Goal: Task Accomplishment & Management: Use online tool/utility

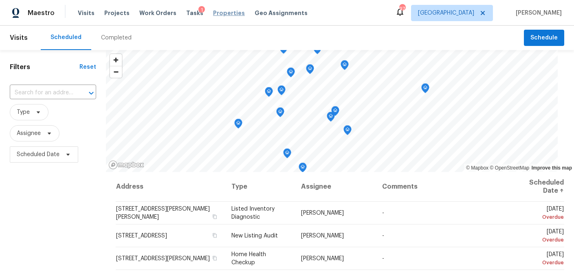
click at [213, 16] on span "Properties" at bounding box center [229, 13] width 32 height 8
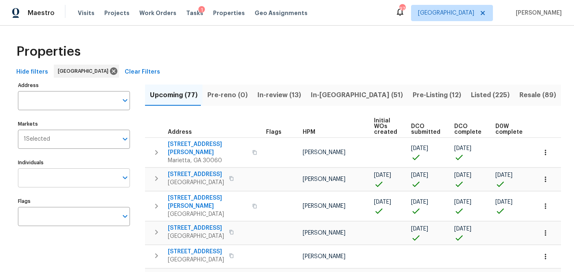
click at [62, 182] on input "Individuals" at bounding box center [68, 178] width 100 height 19
type input "durham"
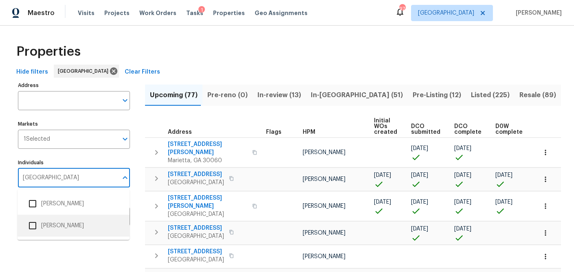
click at [34, 227] on input "checkbox" at bounding box center [32, 225] width 17 height 17
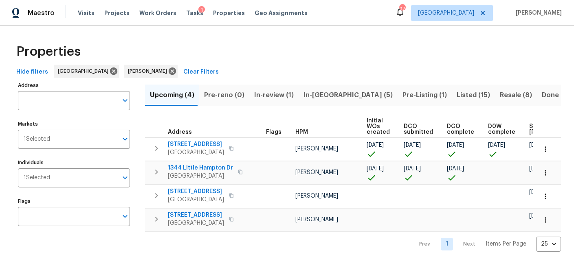
click at [249, 34] on div "Properties Hide filters Atlanta Michael Durham Clear Filters Address Address Ma…" at bounding box center [287, 145] width 574 height 239
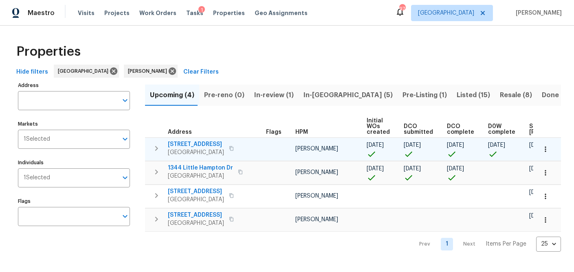
click at [546, 149] on icon "button" at bounding box center [545, 149] width 8 height 8
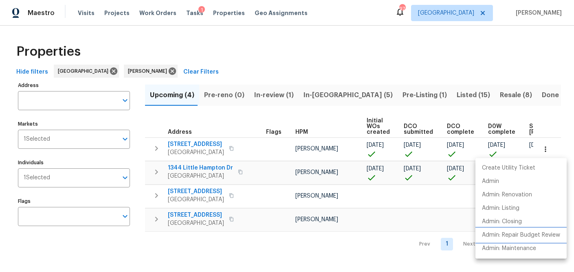
click at [518, 232] on p "Admin: Repair Budget Review" at bounding box center [521, 235] width 78 height 9
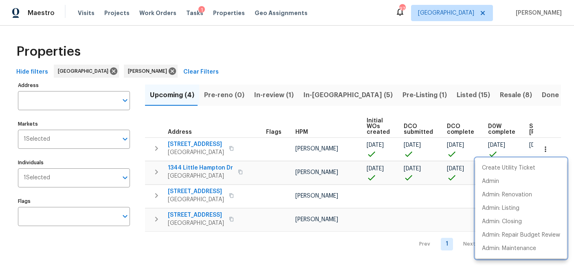
click at [134, 71] on div at bounding box center [287, 136] width 574 height 272
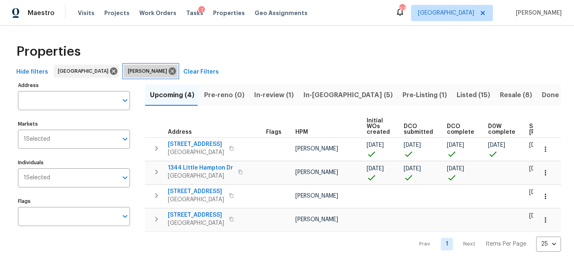
click at [169, 71] on icon at bounding box center [172, 71] width 7 height 7
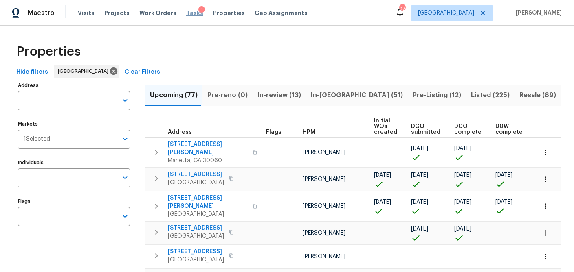
click at [186, 15] on span "Tasks" at bounding box center [194, 13] width 17 height 6
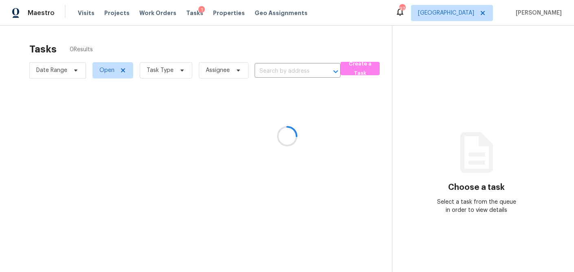
click at [180, 73] on div at bounding box center [287, 136] width 574 height 272
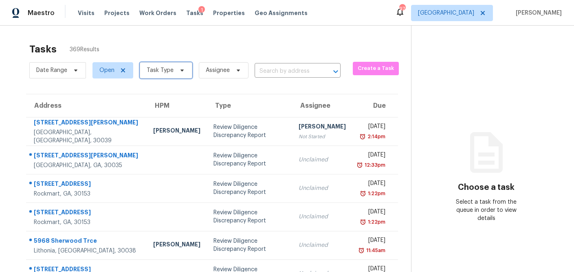
click at [183, 70] on icon at bounding box center [182, 70] width 7 height 7
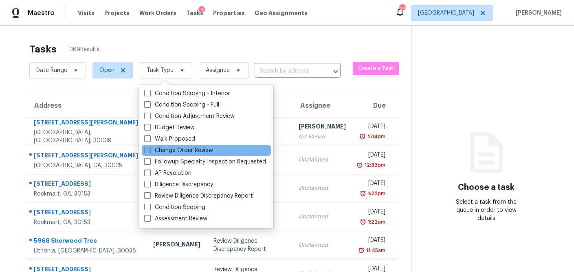
click at [149, 149] on span at bounding box center [147, 150] width 7 height 7
click at [149, 149] on input "Change Order Review" at bounding box center [146, 149] width 5 height 5
checkbox input "true"
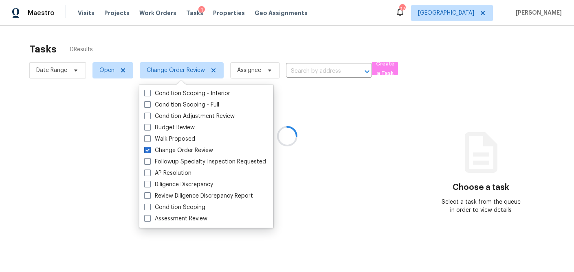
click at [178, 42] on div at bounding box center [287, 136] width 574 height 272
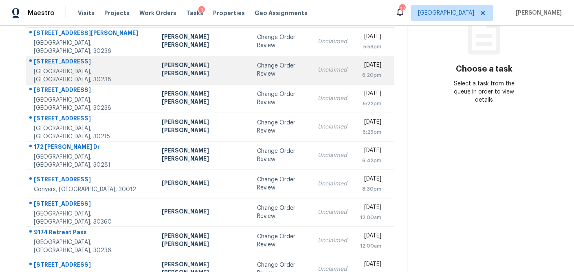
scroll to position [151, 0]
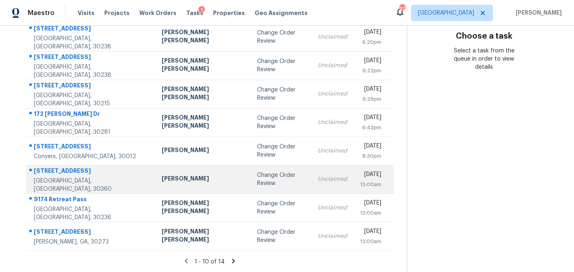
click at [155, 172] on td "Samuel Vetrik" at bounding box center [202, 179] width 95 height 29
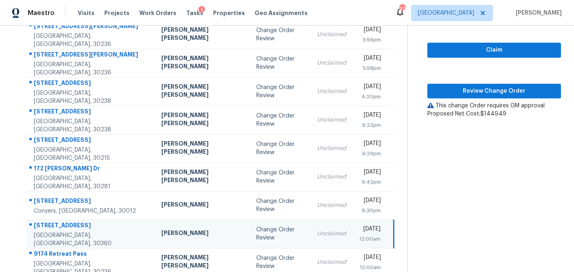
scroll to position [83, 0]
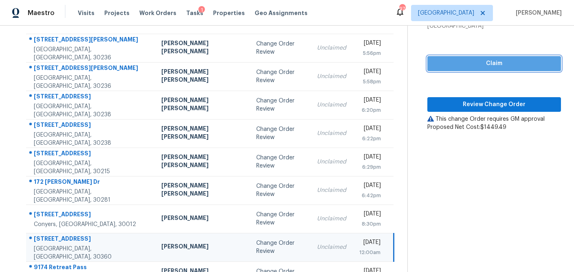
click at [454, 68] on button "Claim" at bounding box center [494, 63] width 134 height 15
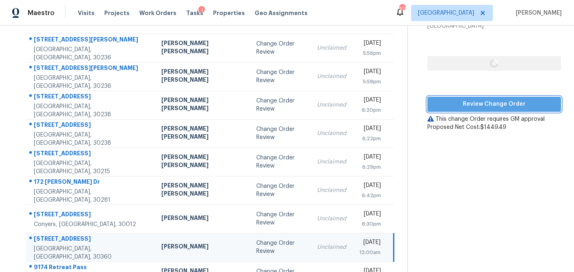
click at [453, 103] on span "Review Change Order" at bounding box center [494, 104] width 121 height 10
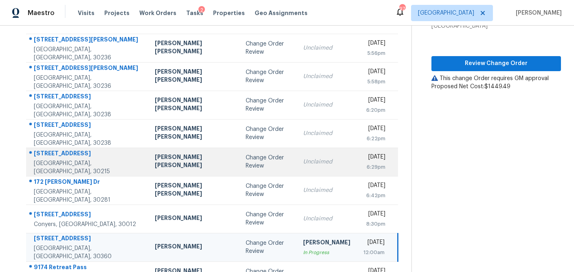
scroll to position [151, 0]
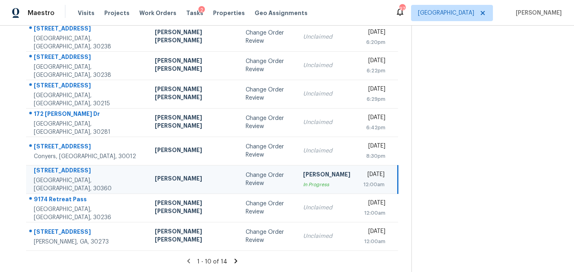
click at [232, 262] on icon at bounding box center [235, 261] width 7 height 7
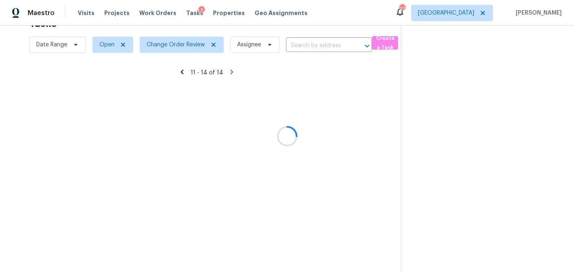
scroll to position [26, 0]
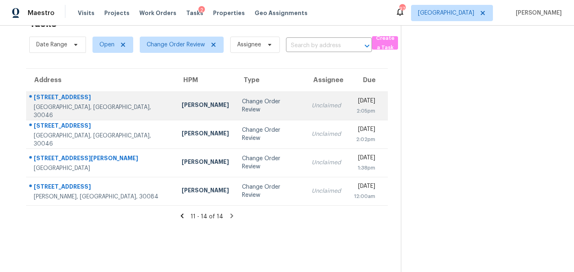
click at [182, 111] on div "Michael Durham" at bounding box center [205, 106] width 47 height 10
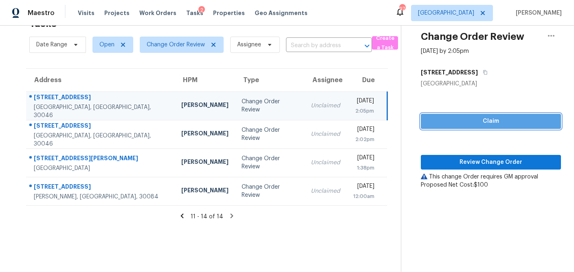
drag, startPoint x: 483, startPoint y: 126, endPoint x: 480, endPoint y: 135, distance: 9.8
click at [483, 126] on span "Claim" at bounding box center [490, 121] width 127 height 10
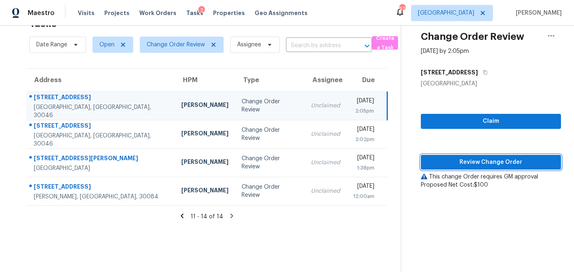
click at [475, 164] on span "Review Change Order" at bounding box center [490, 163] width 127 height 10
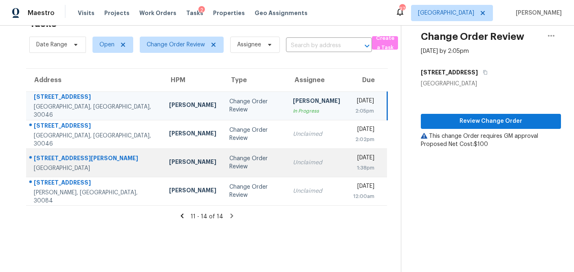
click at [223, 168] on td "Change Order Review" at bounding box center [255, 163] width 64 height 29
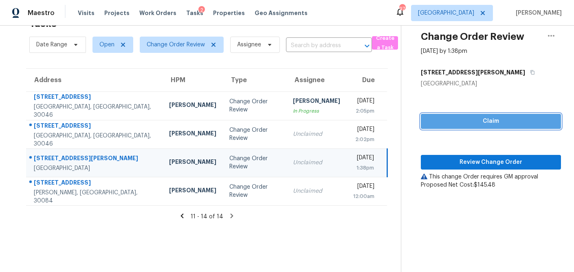
click at [490, 120] on span "Claim" at bounding box center [490, 121] width 127 height 10
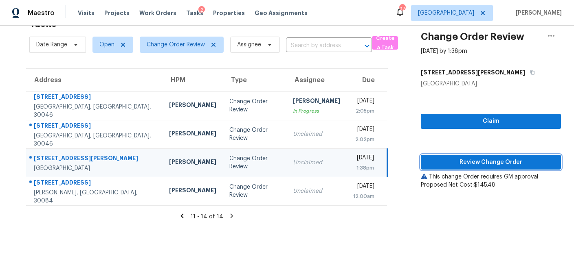
click at [481, 162] on span "Review Change Order" at bounding box center [490, 163] width 127 height 10
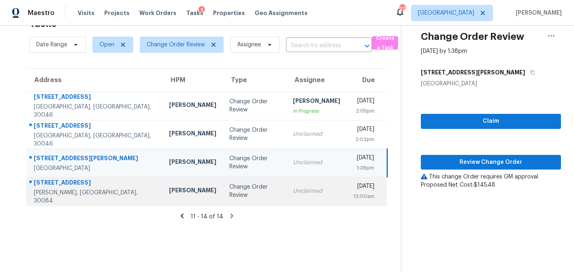
click at [223, 197] on td "Change Order Review" at bounding box center [255, 191] width 64 height 29
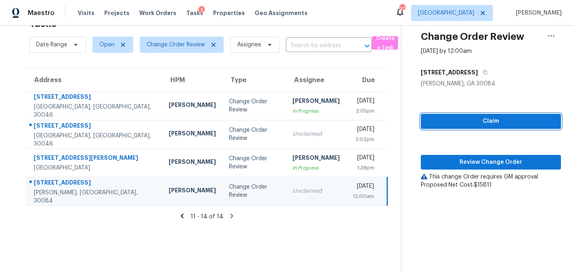
click at [487, 120] on span "Claim" at bounding box center [490, 121] width 127 height 10
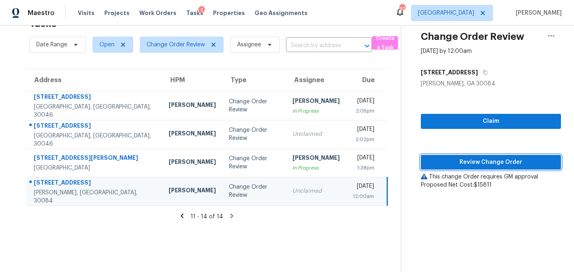
click at [476, 155] on button "Review Change Order" at bounding box center [491, 162] width 140 height 15
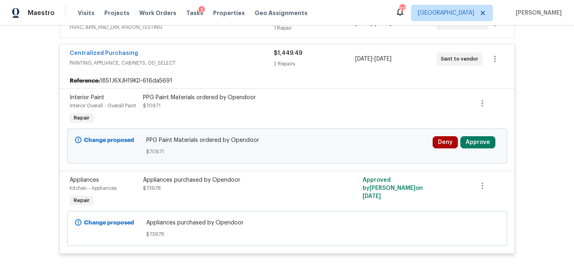
scroll to position [232, 0]
click at [489, 145] on button "Approve" at bounding box center [477, 143] width 35 height 12
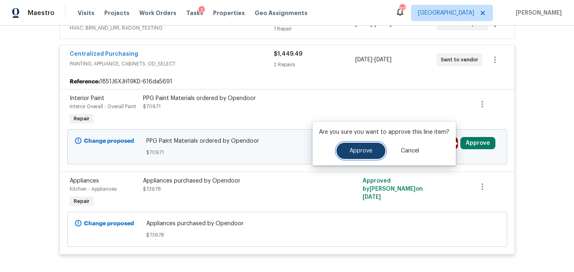
click at [359, 151] on span "Approve" at bounding box center [360, 151] width 23 height 6
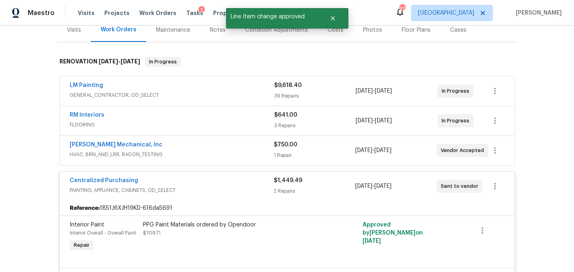
scroll to position [85, 0]
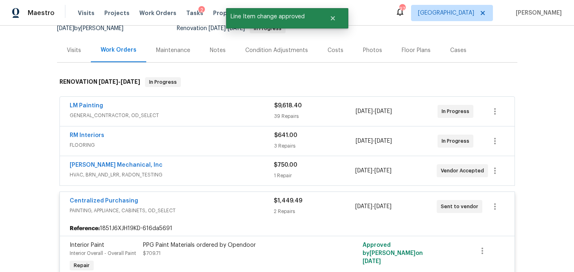
click at [315, 170] on div "$750.00 1 Repair" at bounding box center [314, 171] width 81 height 20
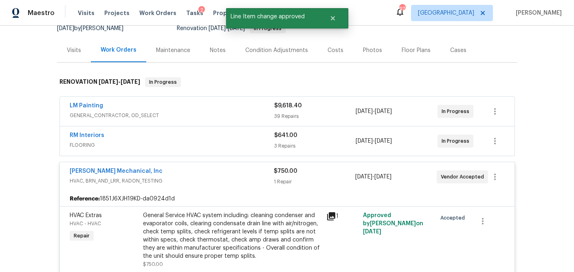
click at [316, 143] on div "3 Repairs" at bounding box center [315, 146] width 82 height 8
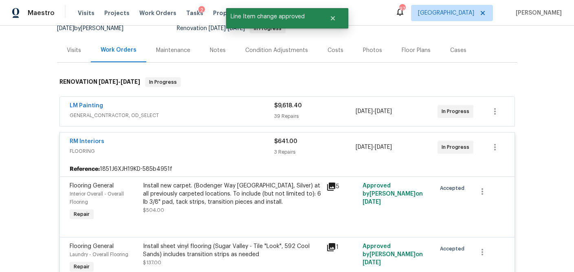
click at [316, 118] on div "39 Repairs" at bounding box center [315, 116] width 82 height 8
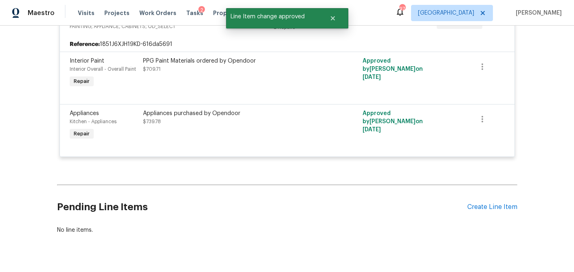
scroll to position [3117, 0]
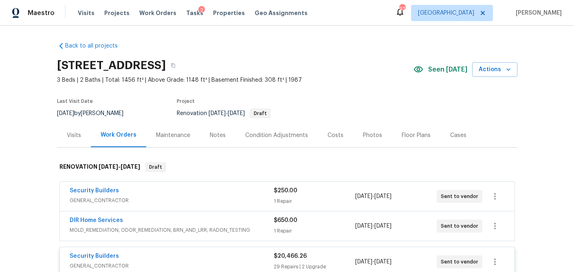
click at [333, 133] on div "Costs" at bounding box center [335, 136] width 16 height 8
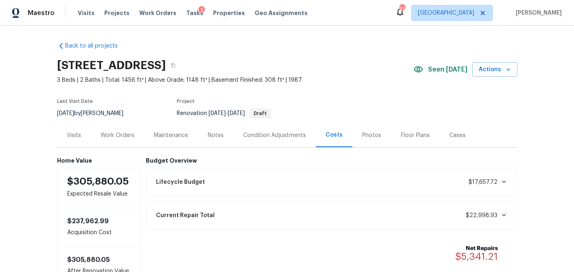
click at [71, 136] on div "Visits" at bounding box center [74, 136] width 14 height 8
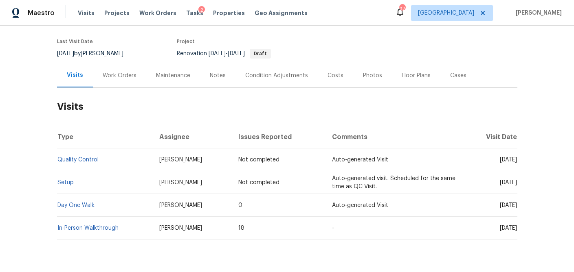
scroll to position [61, 0]
drag, startPoint x: 123, startPoint y: 77, endPoint x: 117, endPoint y: 85, distance: 9.7
click at [123, 76] on div "Work Orders" at bounding box center [120, 75] width 34 height 8
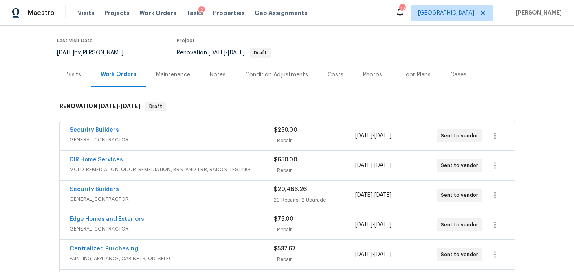
click at [152, 136] on span "GENERAL_CONTRACTOR" at bounding box center [172, 140] width 204 height 8
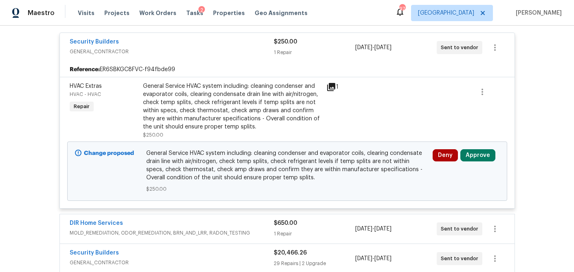
scroll to position [156, 0]
drag, startPoint x: 476, startPoint y: 159, endPoint x: 461, endPoint y: 160, distance: 15.5
click at [476, 159] on button "Approve" at bounding box center [477, 155] width 35 height 12
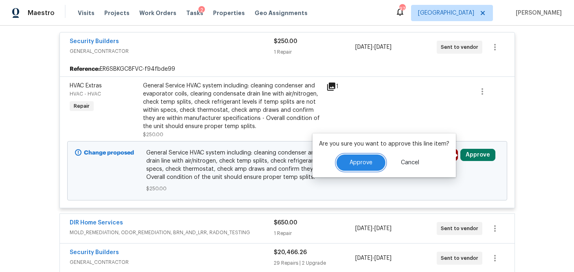
click at [377, 165] on button "Approve" at bounding box center [360, 163] width 49 height 16
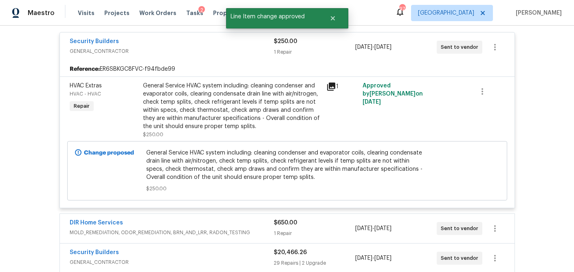
click at [249, 228] on div "DIR Home Services" at bounding box center [172, 224] width 204 height 10
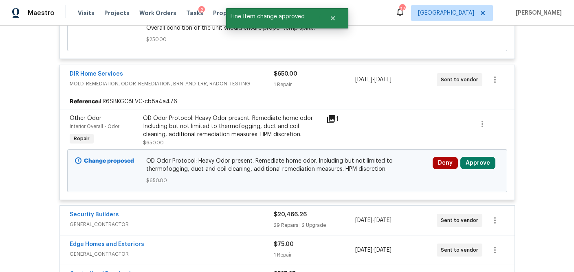
scroll to position [307, 0]
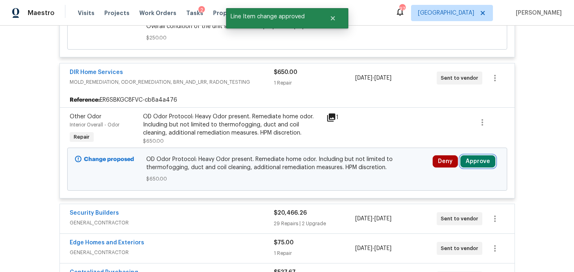
drag, startPoint x: 483, startPoint y: 161, endPoint x: 458, endPoint y: 163, distance: 24.9
click at [483, 161] on button "Approve" at bounding box center [477, 162] width 35 height 12
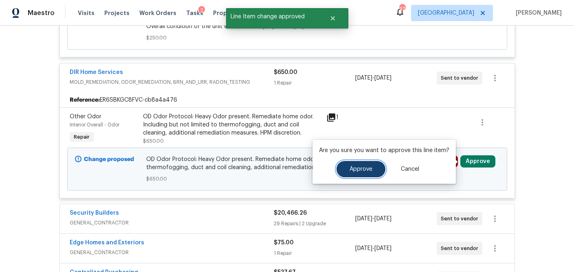
click at [365, 170] on span "Approve" at bounding box center [360, 170] width 23 height 6
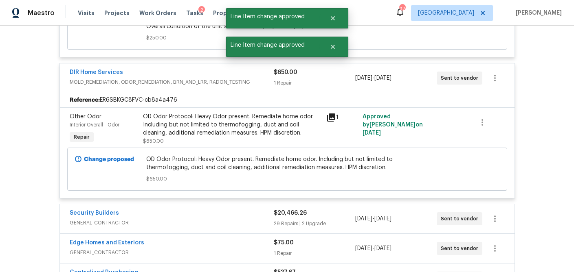
click at [262, 215] on div "Security Builders" at bounding box center [172, 214] width 204 height 10
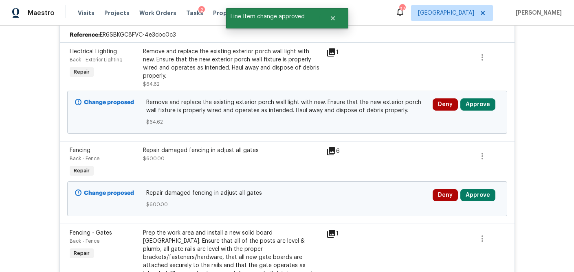
scroll to position [514, 0]
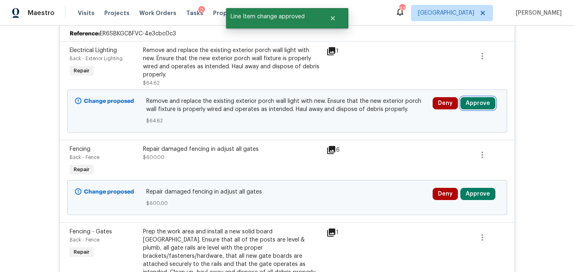
click at [487, 105] on button "Approve" at bounding box center [477, 103] width 35 height 12
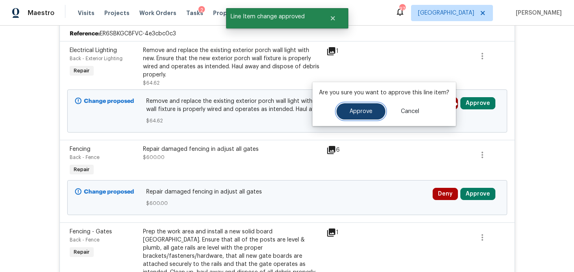
click at [363, 115] on button "Approve" at bounding box center [360, 111] width 49 height 16
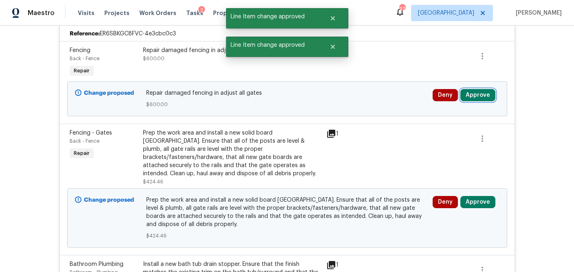
drag, startPoint x: 484, startPoint y: 99, endPoint x: 468, endPoint y: 97, distance: 16.4
click at [484, 99] on button "Approve" at bounding box center [477, 95] width 35 height 12
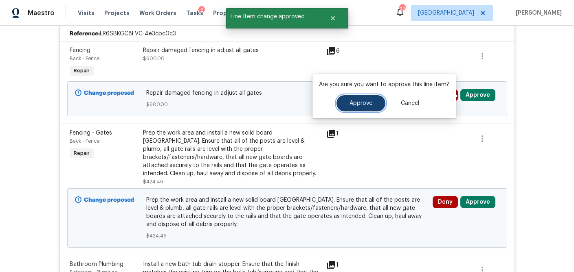
click at [362, 101] on span "Approve" at bounding box center [360, 104] width 23 height 6
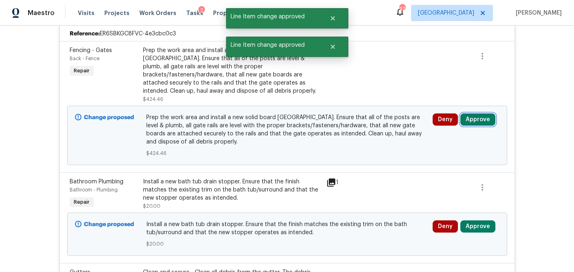
click at [485, 124] on button "Approve" at bounding box center [477, 120] width 35 height 12
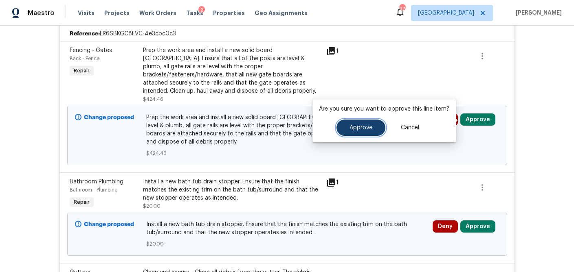
click at [366, 126] on span "Approve" at bounding box center [360, 128] width 23 height 6
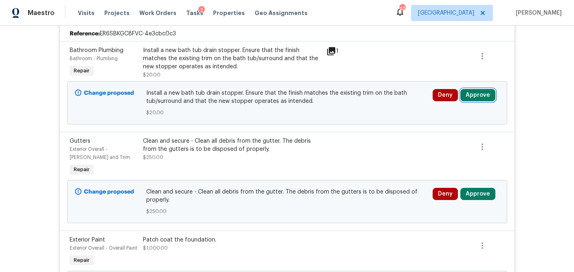
click at [477, 98] on button "Approve" at bounding box center [477, 95] width 35 height 12
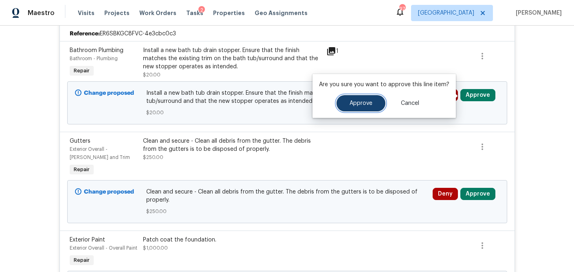
click at [366, 109] on button "Approve" at bounding box center [360, 103] width 49 height 16
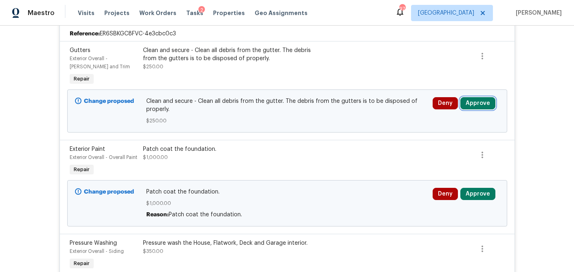
click at [471, 106] on button "Approve" at bounding box center [477, 103] width 35 height 12
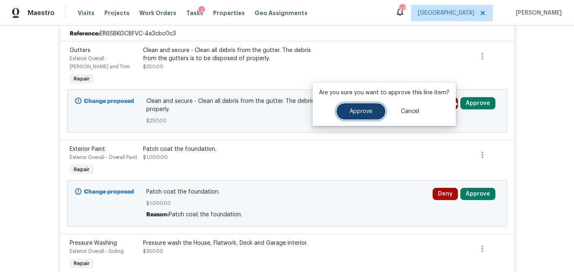
click at [363, 115] on button "Approve" at bounding box center [360, 111] width 49 height 16
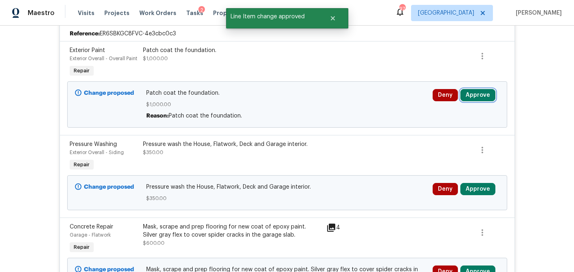
click at [480, 95] on button "Approve" at bounding box center [477, 95] width 35 height 12
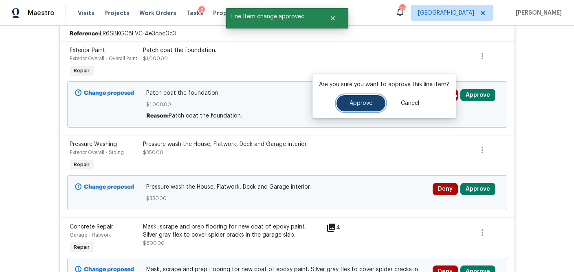
click at [368, 103] on span "Approve" at bounding box center [360, 104] width 23 height 6
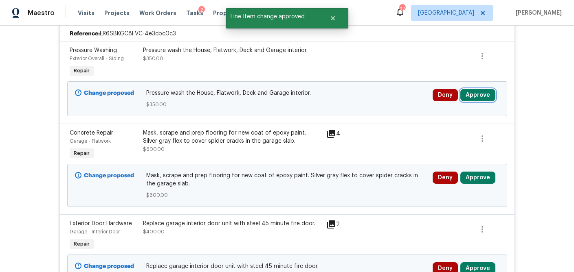
click at [474, 96] on button "Approve" at bounding box center [477, 95] width 35 height 12
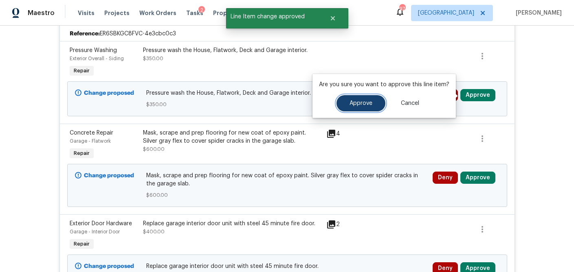
click at [371, 102] on button "Approve" at bounding box center [360, 103] width 49 height 16
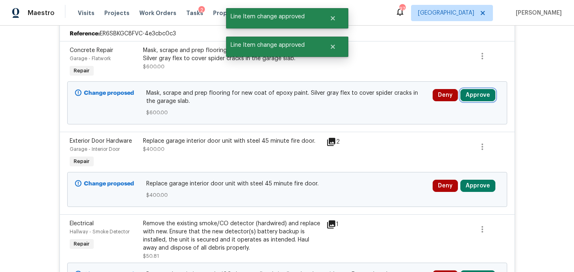
click at [481, 99] on button "Approve" at bounding box center [477, 95] width 35 height 12
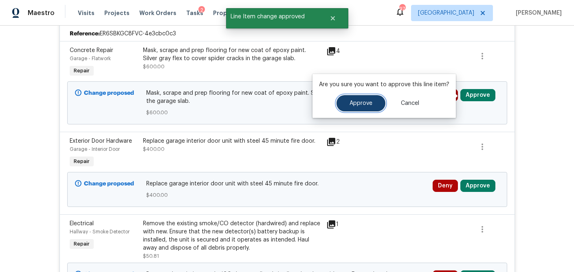
click at [358, 109] on button "Approve" at bounding box center [360, 103] width 49 height 16
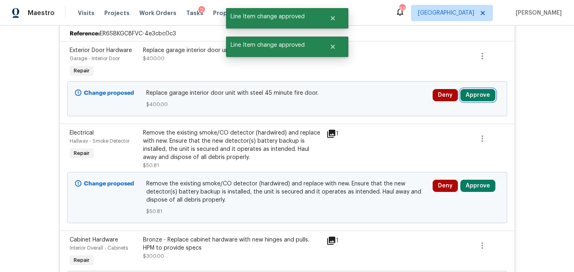
click at [473, 99] on button "Approve" at bounding box center [477, 95] width 35 height 12
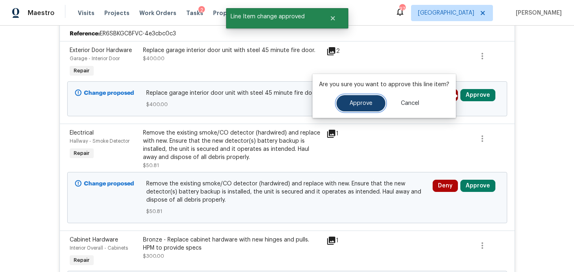
click at [362, 107] on button "Approve" at bounding box center [360, 103] width 49 height 16
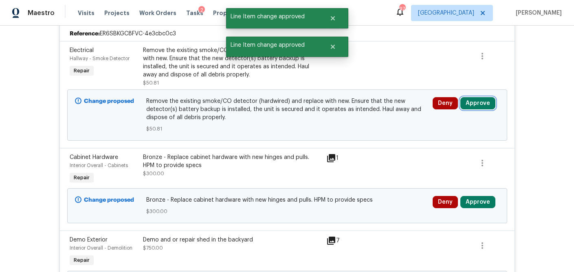
click at [476, 105] on button "Approve" at bounding box center [477, 103] width 35 height 12
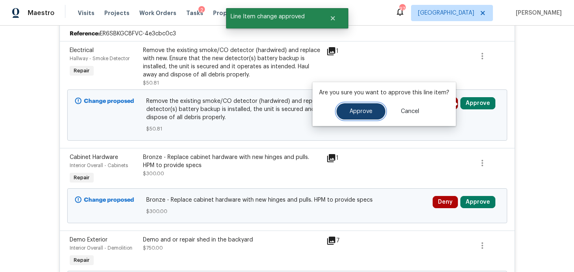
click at [362, 114] on span "Approve" at bounding box center [360, 112] width 23 height 6
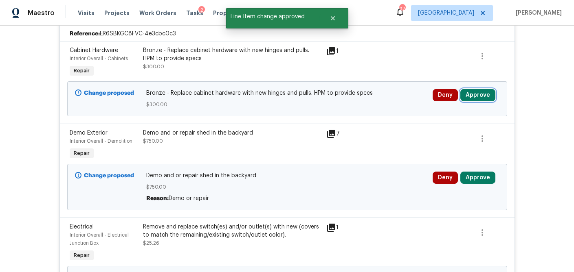
click at [474, 98] on button "Approve" at bounding box center [477, 95] width 35 height 12
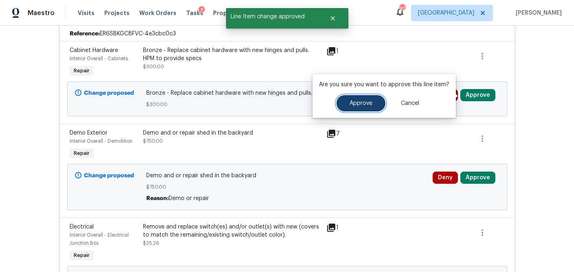
click at [364, 103] on span "Approve" at bounding box center [360, 104] width 23 height 6
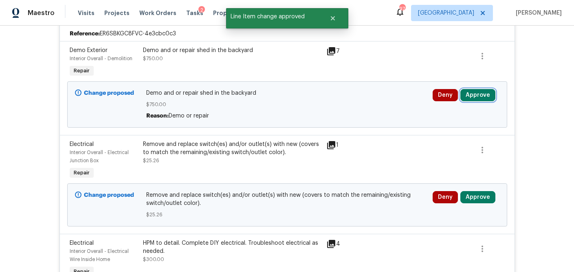
click at [477, 98] on button "Approve" at bounding box center [477, 95] width 35 height 12
click at [331, 54] on icon at bounding box center [331, 51] width 8 height 8
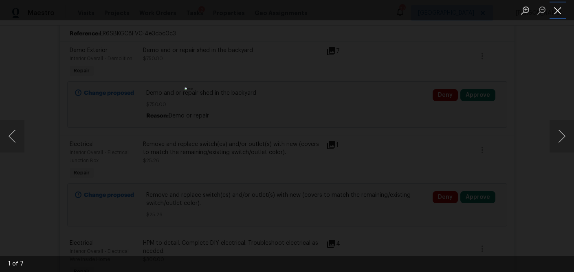
click at [553, 13] on button "Close lightbox" at bounding box center [557, 10] width 16 height 14
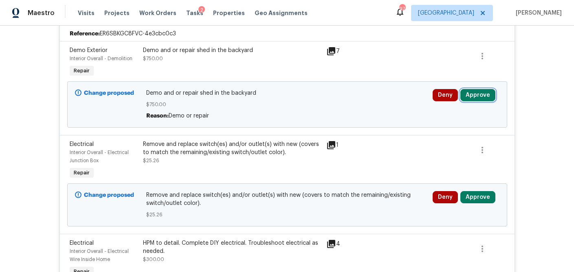
drag, startPoint x: 479, startPoint y: 96, endPoint x: 471, endPoint y: 96, distance: 8.2
click at [479, 96] on button "Approve" at bounding box center [477, 95] width 35 height 12
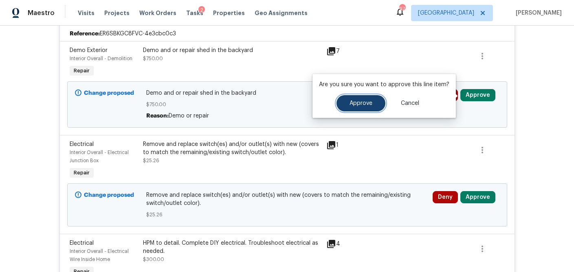
click at [371, 99] on button "Approve" at bounding box center [360, 103] width 49 height 16
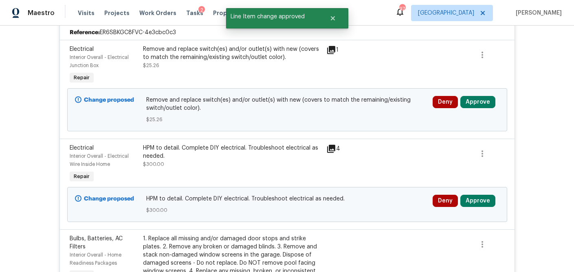
scroll to position [518, 0]
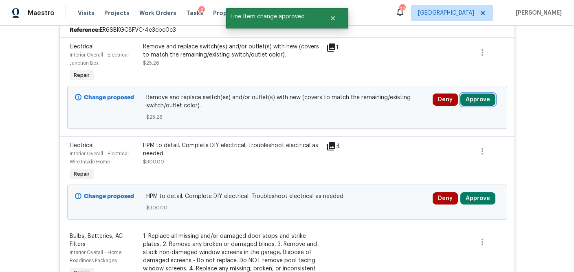
click at [467, 103] on button "Approve" at bounding box center [477, 100] width 35 height 12
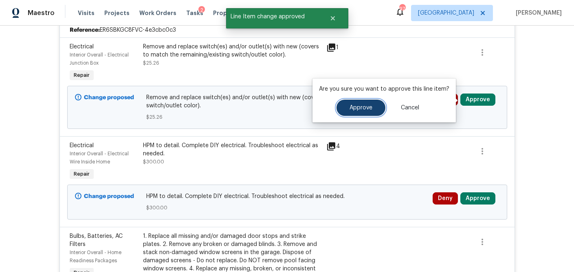
click at [356, 112] on button "Approve" at bounding box center [360, 108] width 49 height 16
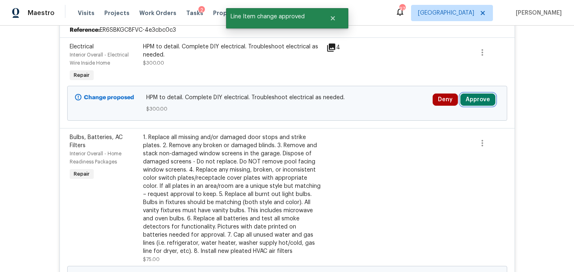
click at [487, 102] on button "Approve" at bounding box center [477, 100] width 35 height 12
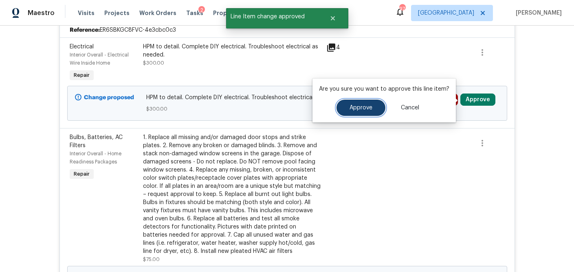
click at [362, 111] on button "Approve" at bounding box center [360, 108] width 49 height 16
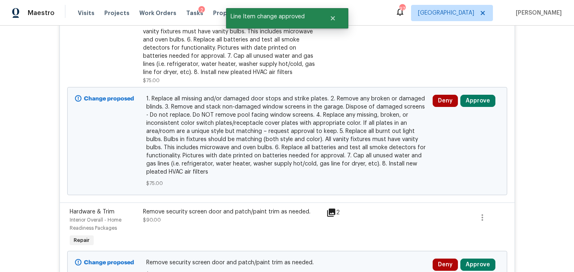
scroll to position [609, 0]
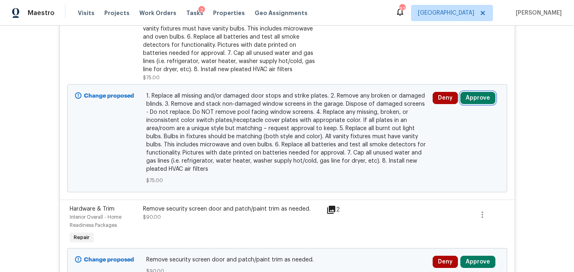
click at [480, 99] on button "Approve" at bounding box center [477, 98] width 35 height 12
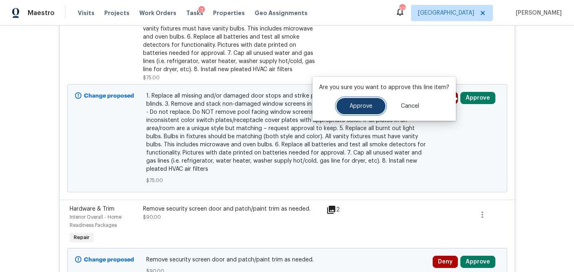
click at [362, 104] on span "Approve" at bounding box center [360, 106] width 23 height 6
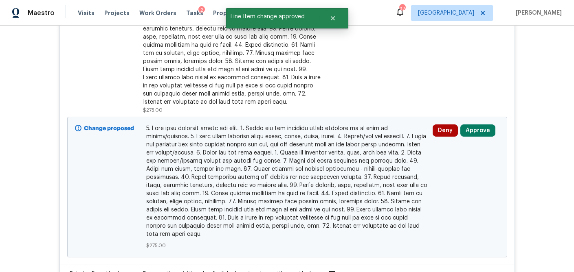
scroll to position [717, 0]
drag, startPoint x: 482, startPoint y: 130, endPoint x: 458, endPoint y: 129, distance: 24.0
click at [482, 130] on button "Approve" at bounding box center [477, 130] width 35 height 12
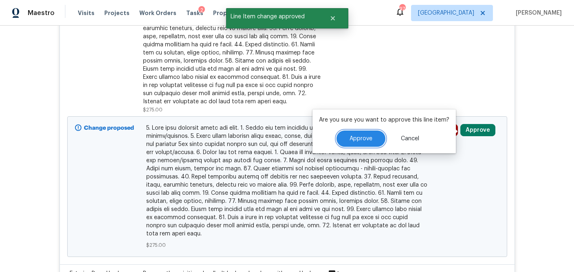
click at [361, 136] on span "Approve" at bounding box center [360, 139] width 23 height 6
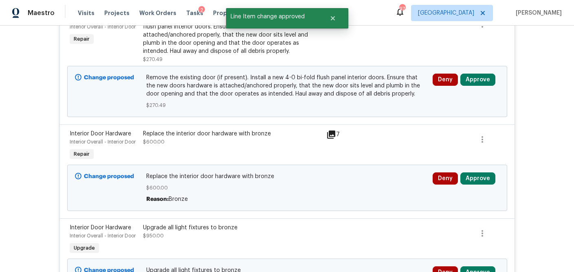
scroll to position [724, 0]
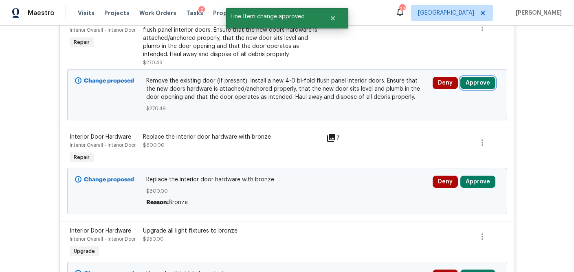
click at [474, 82] on button "Approve" at bounding box center [477, 83] width 35 height 12
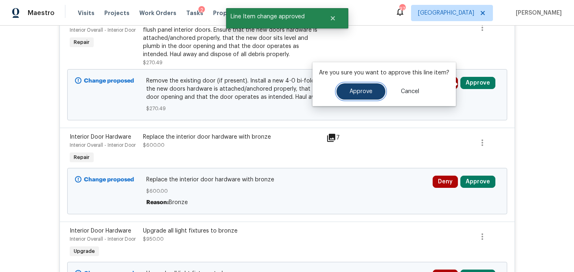
click at [356, 95] on button "Approve" at bounding box center [360, 91] width 49 height 16
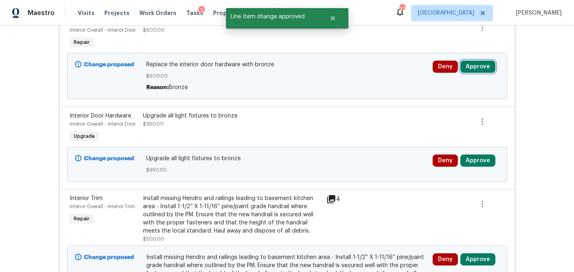
drag, startPoint x: 487, startPoint y: 68, endPoint x: 461, endPoint y: 70, distance: 25.7
click at [487, 68] on button "Approve" at bounding box center [477, 67] width 35 height 12
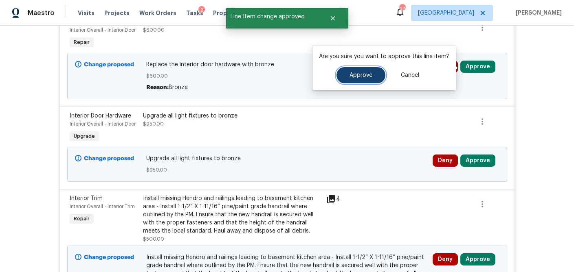
click at [355, 75] on span "Approve" at bounding box center [360, 75] width 23 height 6
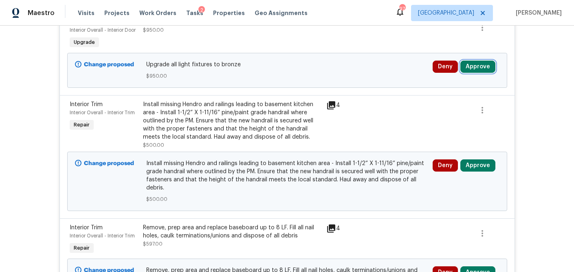
click at [479, 68] on button "Approve" at bounding box center [477, 67] width 35 height 12
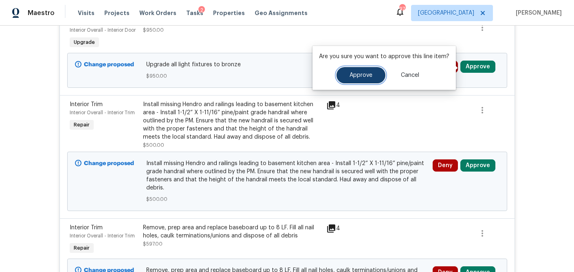
click at [362, 77] on span "Approve" at bounding box center [360, 75] width 23 height 6
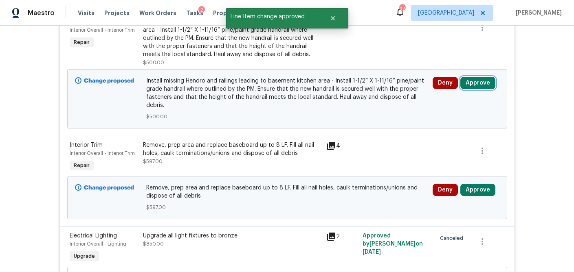
click at [478, 83] on button "Approve" at bounding box center [477, 83] width 35 height 12
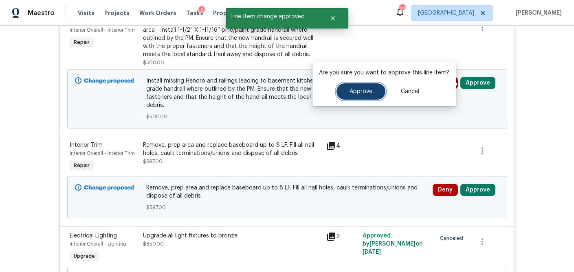
click at [365, 89] on span "Approve" at bounding box center [360, 92] width 23 height 6
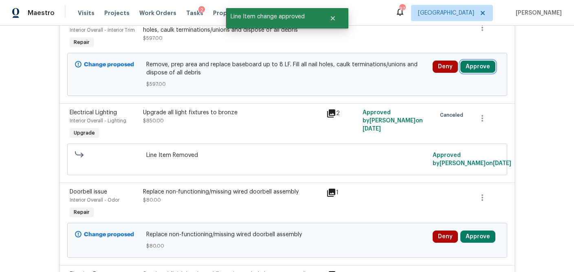
click at [478, 70] on button "Approve" at bounding box center [477, 67] width 35 height 12
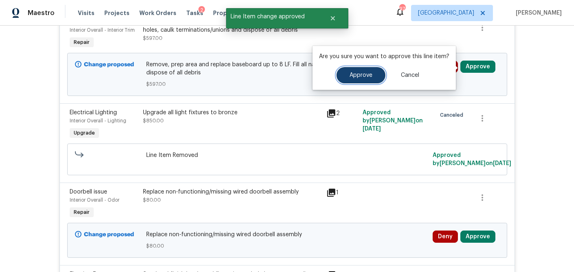
click at [365, 78] on span "Approve" at bounding box center [360, 75] width 23 height 6
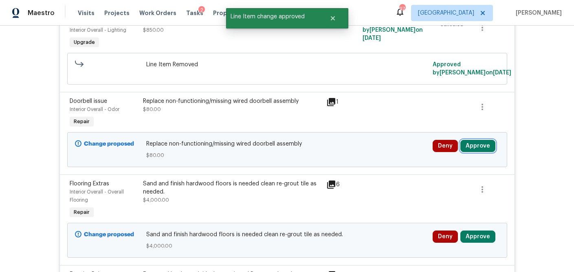
click at [479, 148] on button "Approve" at bounding box center [477, 146] width 35 height 12
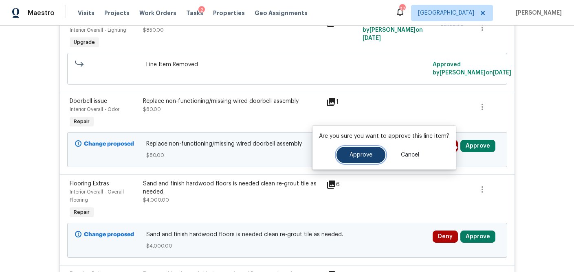
click at [341, 155] on button "Approve" at bounding box center [360, 155] width 49 height 16
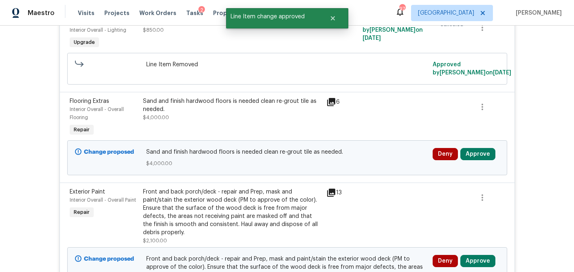
click at [327, 103] on icon at bounding box center [331, 102] width 8 height 8
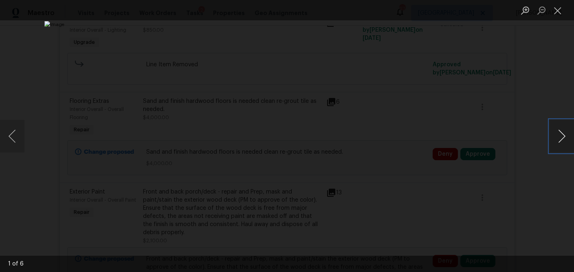
click at [561, 140] on button "Next image" at bounding box center [561, 136] width 24 height 33
click at [561, 136] on button "Next image" at bounding box center [561, 136] width 24 height 33
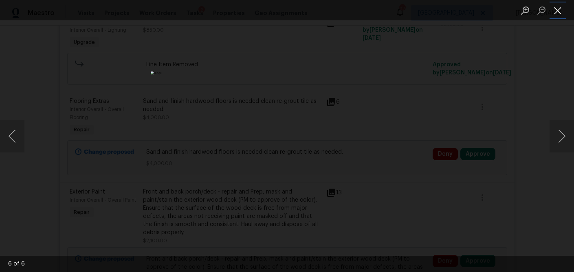
click at [561, 14] on button "Close lightbox" at bounding box center [557, 10] width 16 height 14
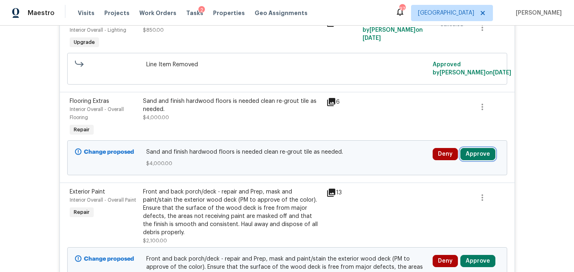
click at [477, 157] on button "Approve" at bounding box center [477, 154] width 35 height 12
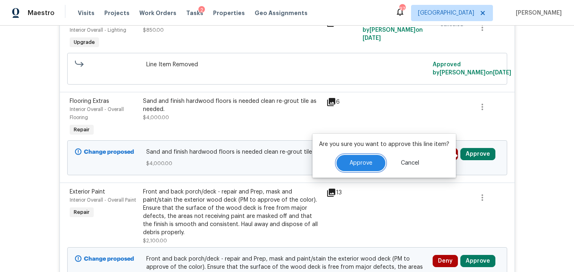
drag, startPoint x: 360, startPoint y: 167, endPoint x: 365, endPoint y: 166, distance: 5.0
click at [360, 167] on button "Approve" at bounding box center [360, 163] width 49 height 16
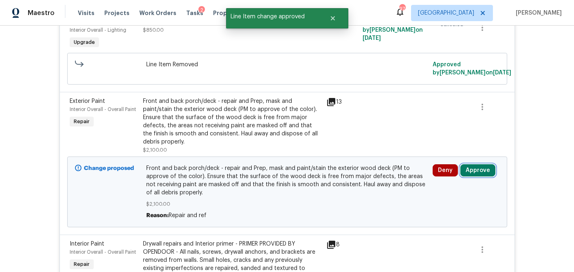
click at [484, 164] on button "Approve" at bounding box center [477, 170] width 35 height 12
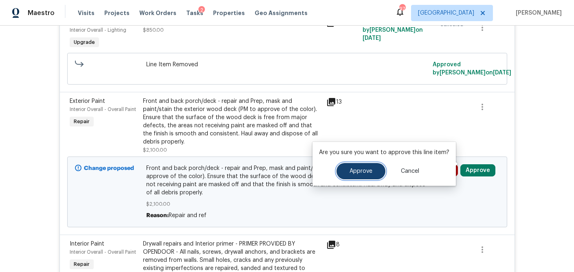
click at [359, 173] on span "Approve" at bounding box center [360, 172] width 23 height 6
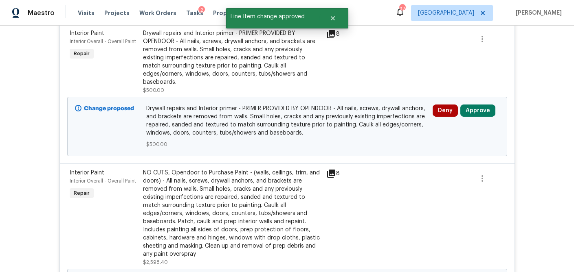
scroll to position [794, 0]
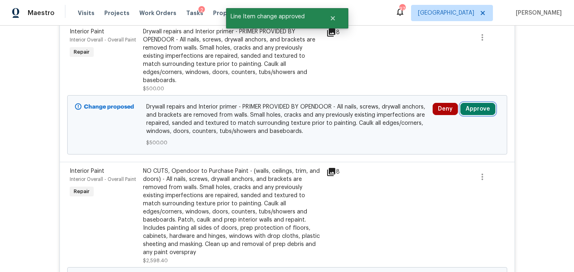
click at [480, 103] on button "Approve" at bounding box center [477, 109] width 35 height 12
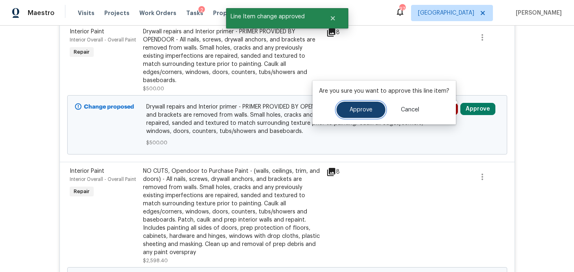
click at [370, 116] on button "Approve" at bounding box center [360, 110] width 49 height 16
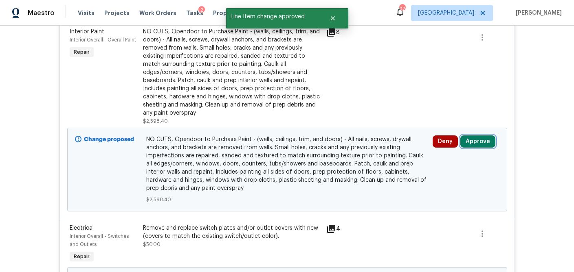
click at [483, 136] on button "Approve" at bounding box center [477, 142] width 35 height 12
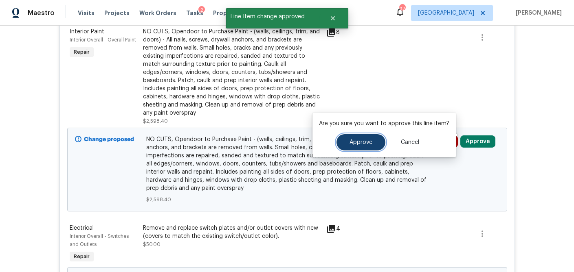
click at [363, 148] on button "Approve" at bounding box center [360, 142] width 49 height 16
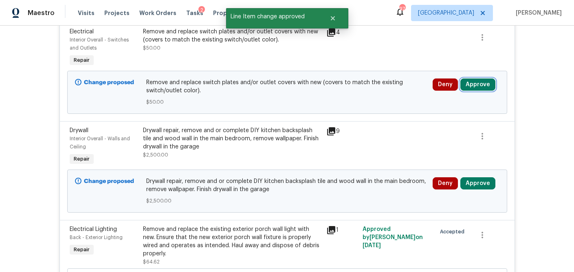
click at [485, 85] on button "Approve" at bounding box center [477, 85] width 35 height 12
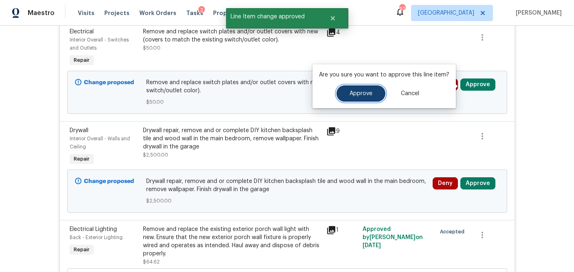
click at [368, 96] on span "Approve" at bounding box center [360, 94] width 23 height 6
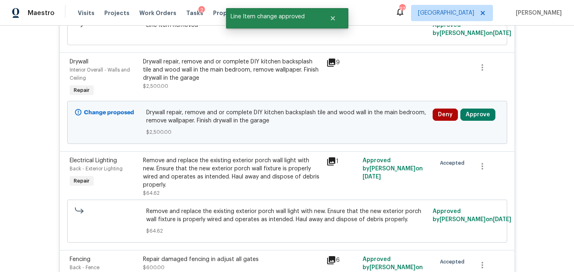
scroll to position [763, 0]
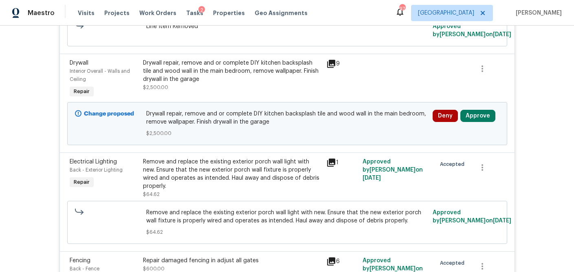
click at [332, 67] on icon at bounding box center [331, 64] width 8 height 8
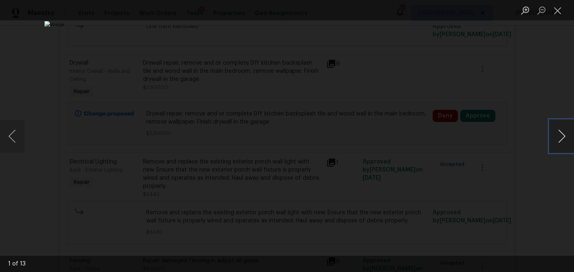
click at [555, 134] on button "Next image" at bounding box center [561, 136] width 24 height 33
drag, startPoint x: 559, startPoint y: 9, endPoint x: 546, endPoint y: 26, distance: 21.5
click at [559, 9] on button "Close lightbox" at bounding box center [557, 10] width 16 height 14
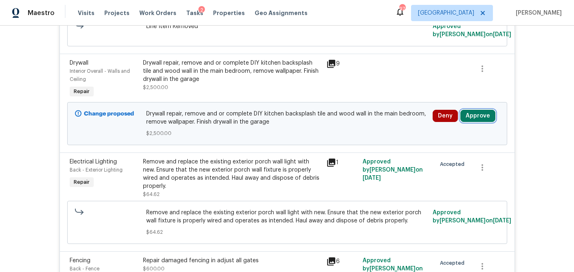
drag, startPoint x: 491, startPoint y: 116, endPoint x: 466, endPoint y: 121, distance: 25.4
click at [491, 116] on button "Approve" at bounding box center [477, 116] width 35 height 12
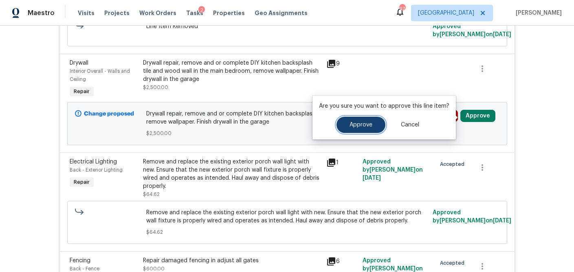
click at [357, 127] on span "Approve" at bounding box center [360, 125] width 23 height 6
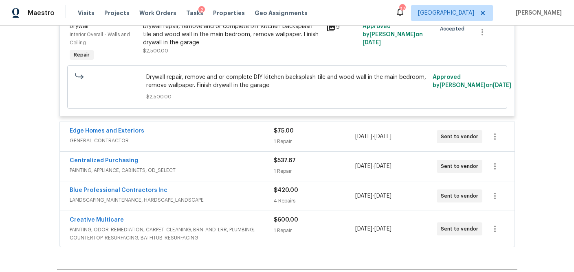
scroll to position [3941, 0]
click at [337, 136] on div "$75.00" at bounding box center [314, 132] width 81 height 8
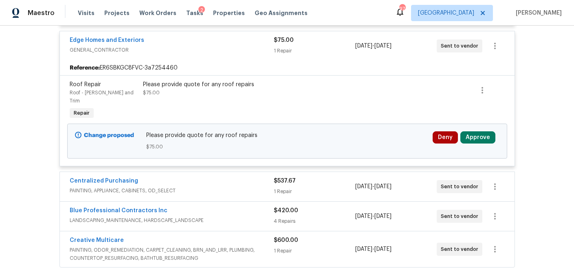
scroll to position [4034, 0]
click at [496, 143] on div "Deny Approve" at bounding box center [465, 137] width 67 height 12
click at [482, 143] on button "Approve" at bounding box center [477, 137] width 35 height 12
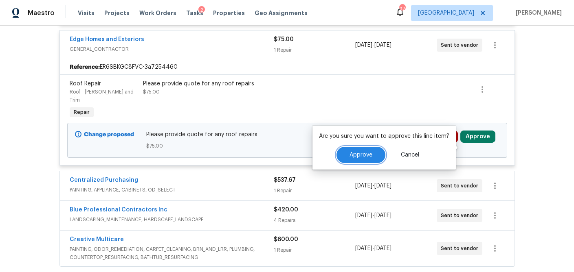
click at [373, 153] on button "Approve" at bounding box center [360, 155] width 49 height 16
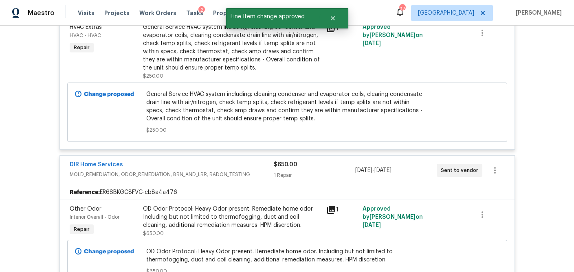
scroll to position [362, 0]
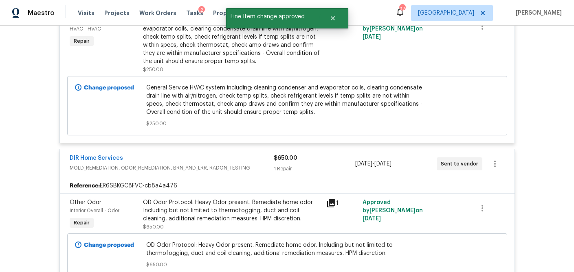
click at [327, 169] on div "1 Repair" at bounding box center [314, 169] width 81 height 8
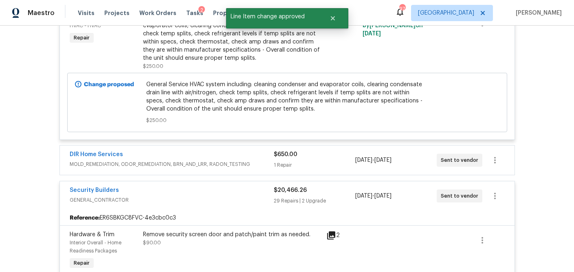
click at [328, 164] on div "1 Repair" at bounding box center [314, 165] width 81 height 8
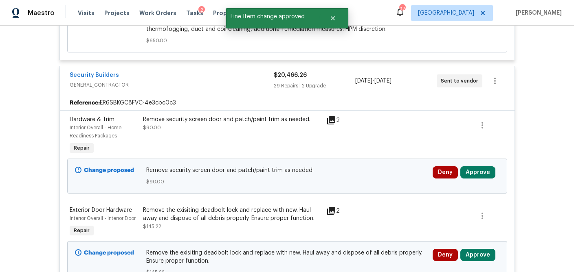
scroll to position [588, 0]
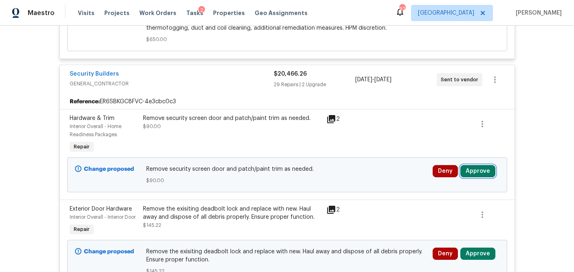
click at [478, 169] on button "Approve" at bounding box center [477, 171] width 35 height 12
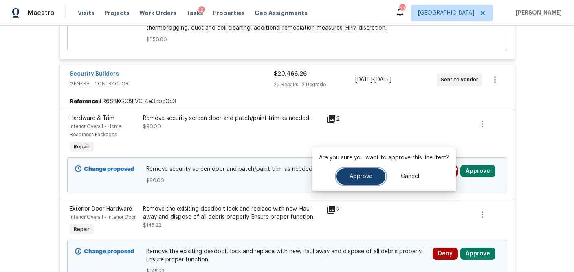
click at [371, 177] on button "Approve" at bounding box center [360, 177] width 49 height 16
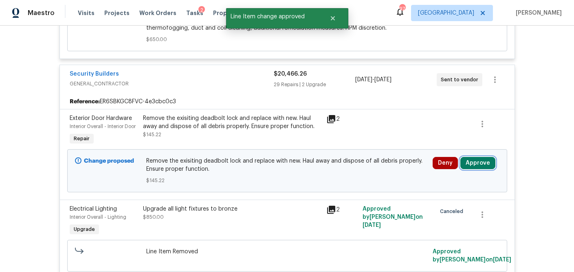
click at [481, 160] on button "Approve" at bounding box center [477, 163] width 35 height 12
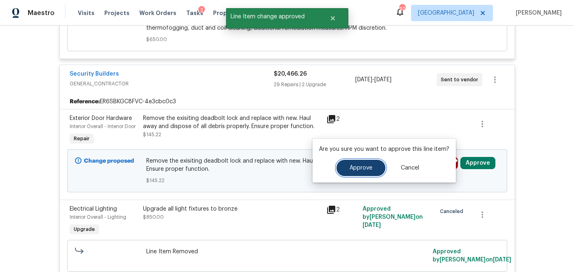
click at [361, 168] on span "Approve" at bounding box center [360, 168] width 23 height 6
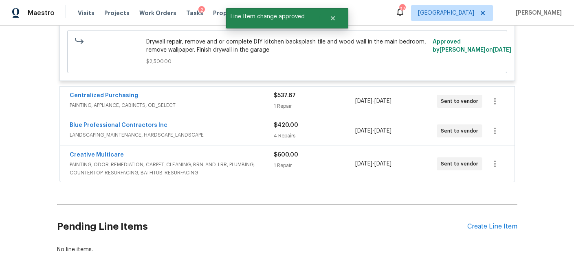
scroll to position [4118, 0]
click at [339, 111] on div "1 Repair" at bounding box center [314, 107] width 81 height 8
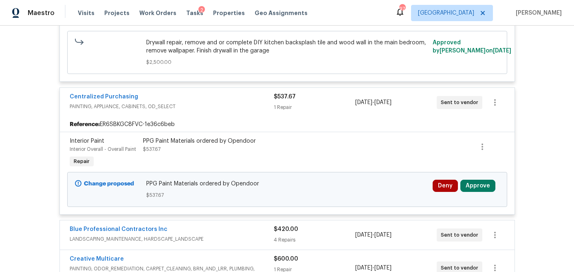
scroll to position [4126, 0]
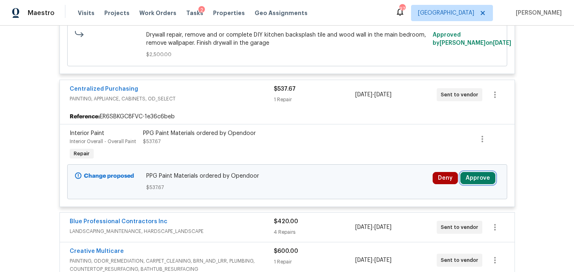
click at [484, 184] on button "Approve" at bounding box center [477, 178] width 35 height 12
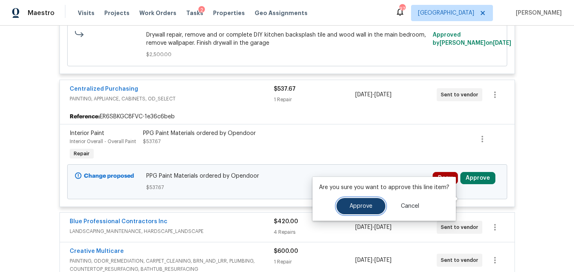
click at [366, 204] on span "Approve" at bounding box center [360, 207] width 23 height 6
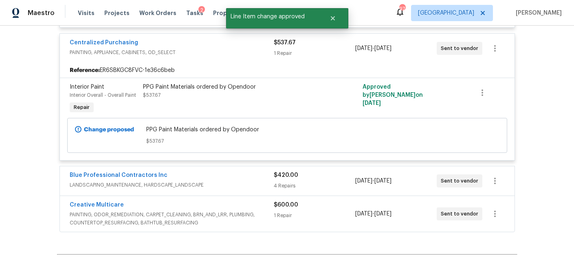
scroll to position [4173, 0]
click at [327, 189] on div "4 Repairs" at bounding box center [314, 185] width 81 height 8
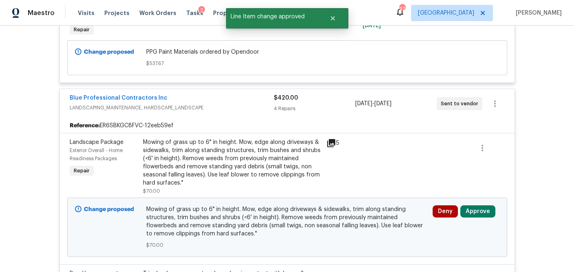
scroll to position [4316, 0]
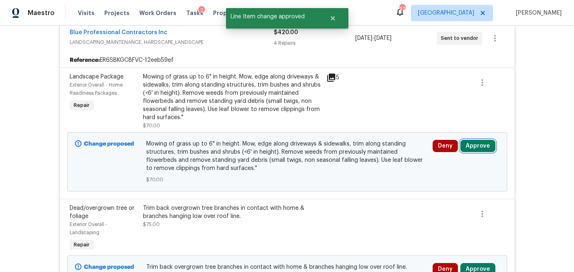
click at [479, 152] on button "Approve" at bounding box center [477, 146] width 35 height 12
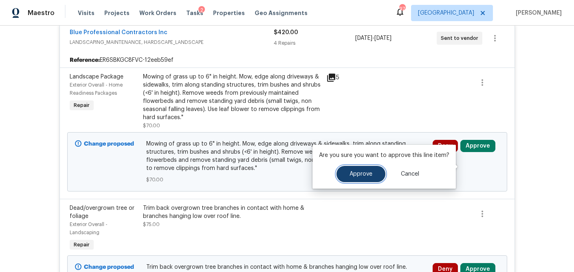
click at [364, 179] on button "Approve" at bounding box center [360, 174] width 49 height 16
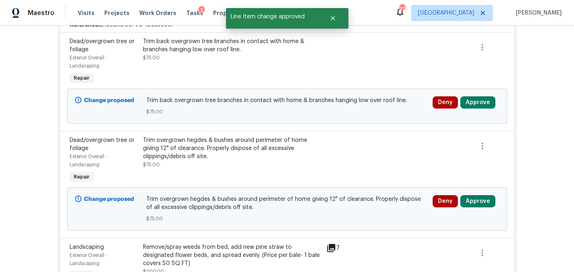
scroll to position [4393, 0]
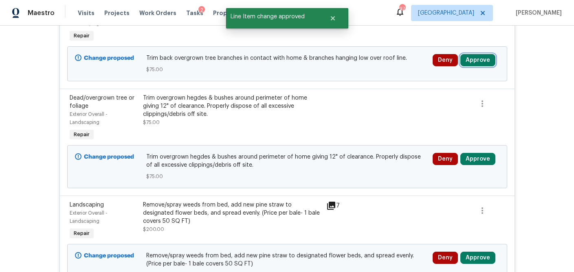
click at [483, 66] on button "Approve" at bounding box center [477, 60] width 35 height 12
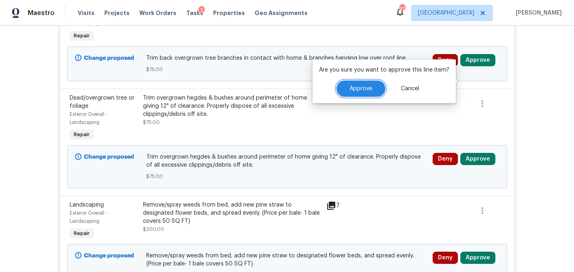
click at [368, 91] on span "Approve" at bounding box center [360, 89] width 23 height 6
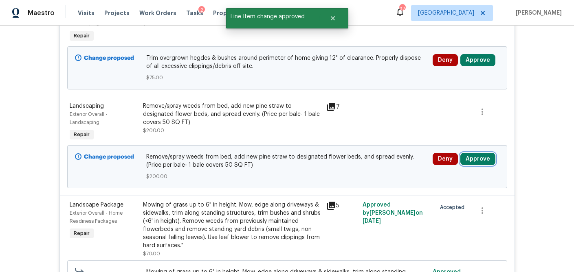
click at [482, 165] on button "Approve" at bounding box center [477, 159] width 35 height 12
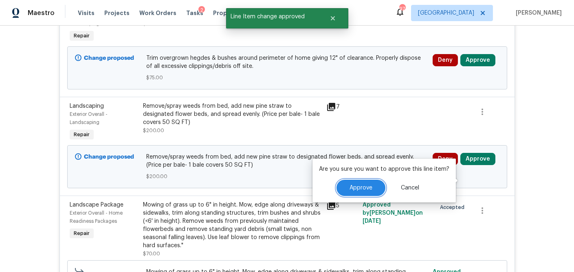
click at [368, 184] on button "Approve" at bounding box center [360, 188] width 49 height 16
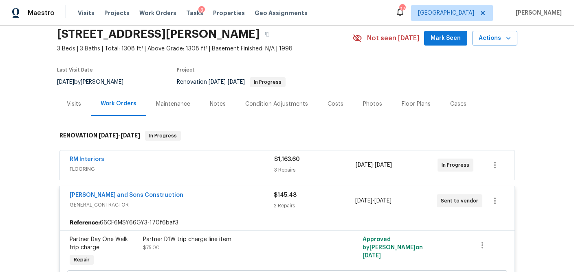
scroll to position [28, 0]
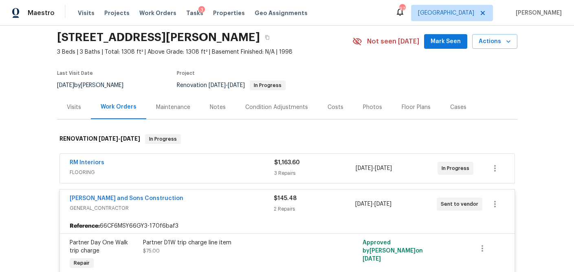
click at [247, 180] on div "RM Interiors FLOORING $1,163.60 3 Repairs [DATE] - [DATE] In Progress" at bounding box center [287, 168] width 454 height 29
click at [250, 173] on span "FLOORING" at bounding box center [172, 173] width 204 height 8
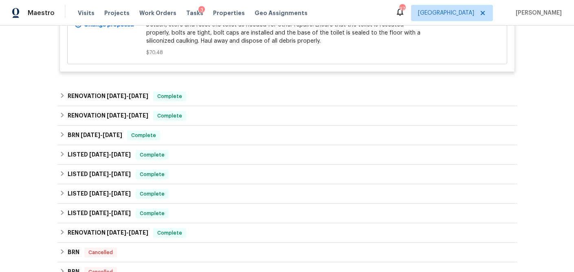
scroll to position [722, 0]
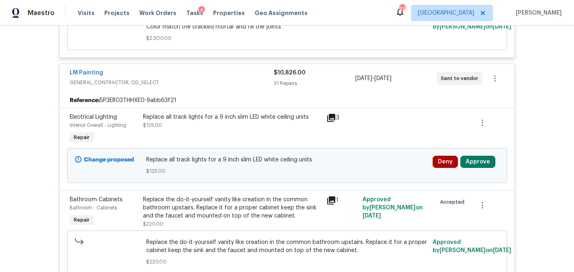
scroll to position [504, 0]
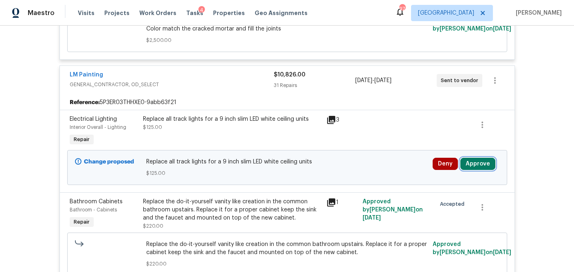
click at [470, 158] on button "Approve" at bounding box center [477, 164] width 35 height 12
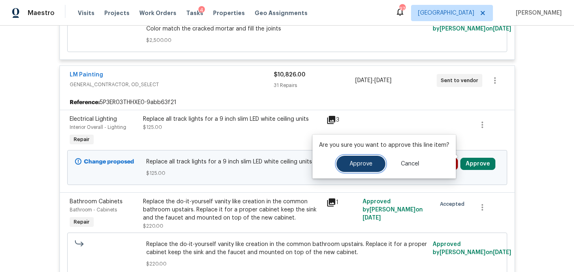
click at [376, 165] on button "Approve" at bounding box center [360, 164] width 49 height 16
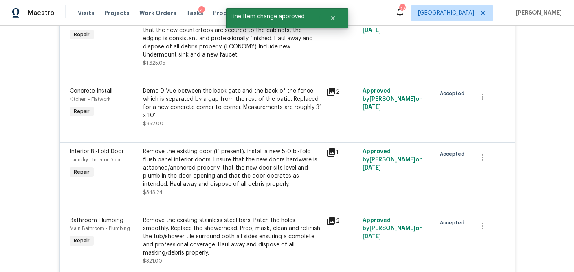
scroll to position [2612, 0]
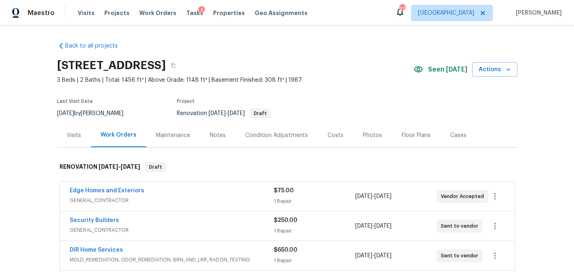
scroll to position [251, 0]
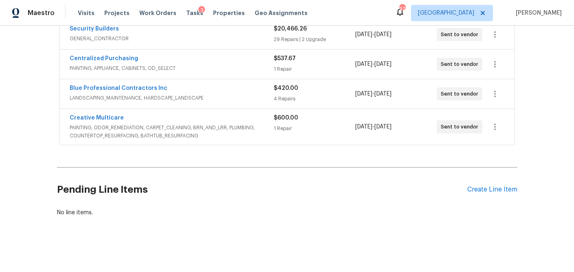
click at [339, 132] on div "1 Repair" at bounding box center [314, 129] width 81 height 8
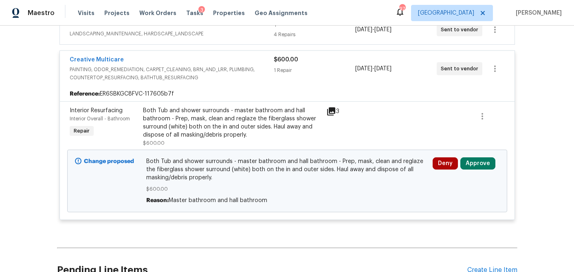
scroll to position [369, 0]
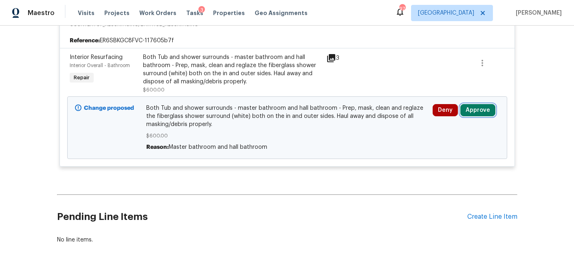
click at [483, 112] on button "Approve" at bounding box center [477, 110] width 35 height 12
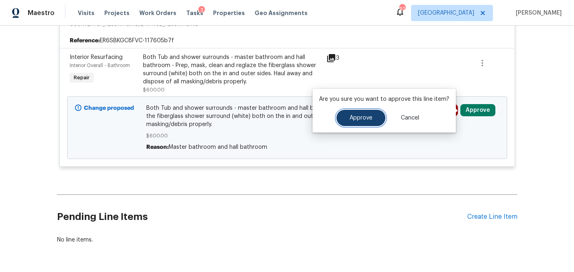
click at [358, 121] on span "Approve" at bounding box center [360, 118] width 23 height 6
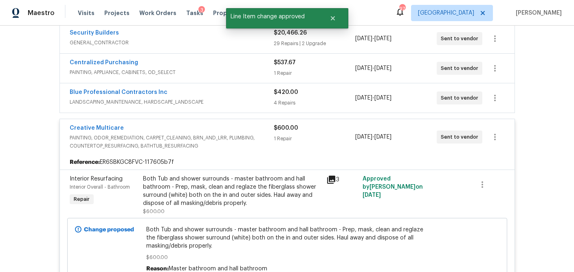
scroll to position [246, 0]
click at [312, 95] on div "$420.00" at bounding box center [314, 94] width 81 height 8
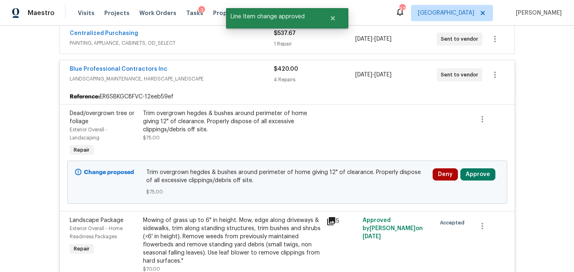
scroll to position [277, 0]
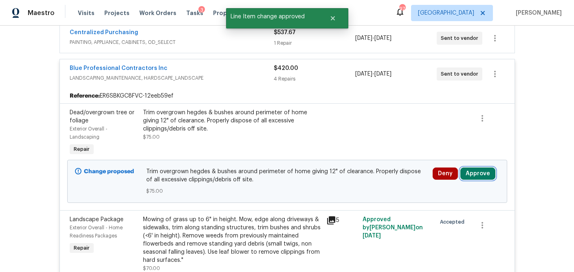
click at [482, 174] on button "Approve" at bounding box center [477, 174] width 35 height 12
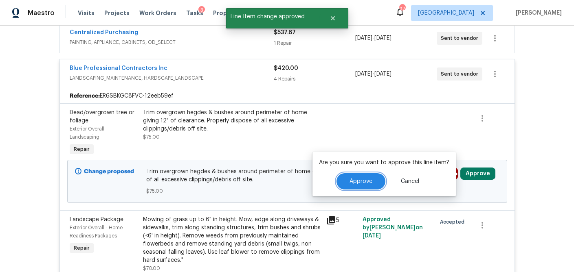
click at [368, 182] on span "Approve" at bounding box center [360, 182] width 23 height 6
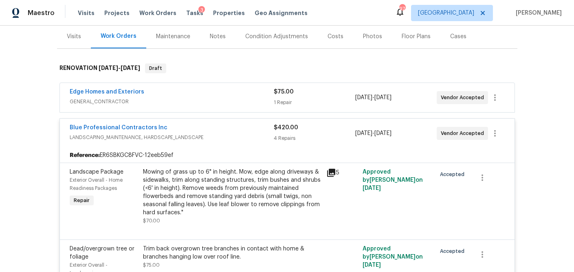
scroll to position [99, 0]
click at [324, 98] on div "$75.00 1 Repair" at bounding box center [314, 98] width 81 height 20
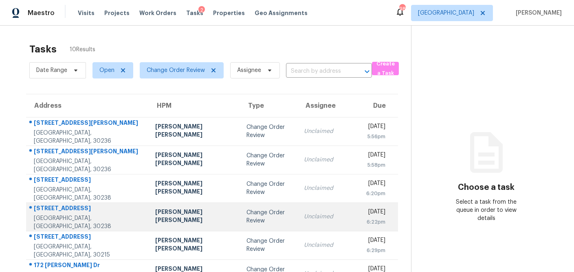
scroll to position [136, 0]
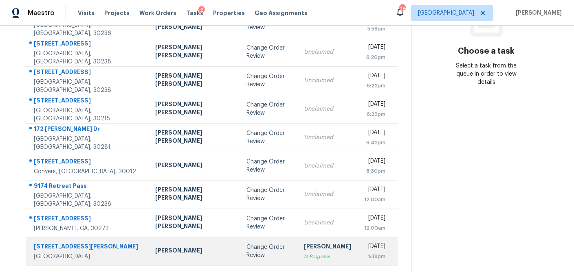
click at [246, 255] on div "Change Order Review" at bounding box center [268, 251] width 45 height 16
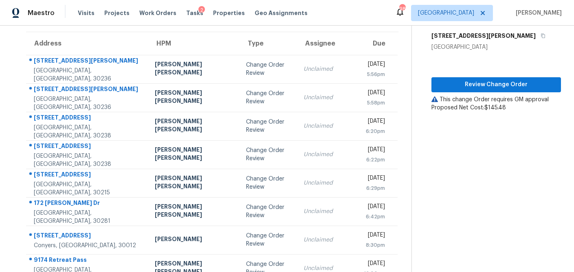
scroll to position [55, 0]
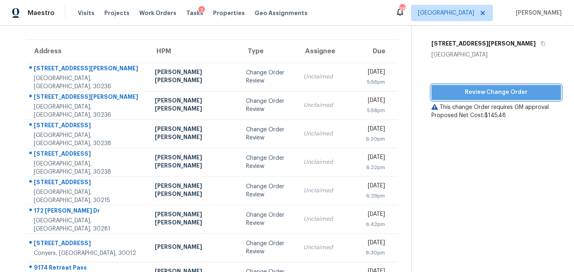
click at [463, 97] on button "Review Change Order" at bounding box center [495, 92] width 129 height 15
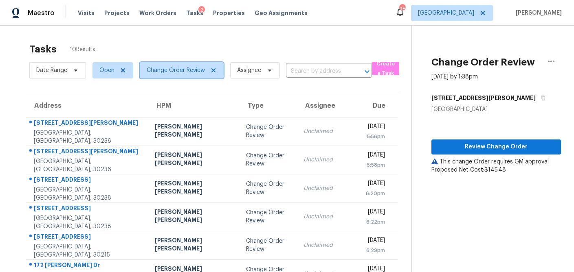
click at [216, 70] on span "Change Order Review" at bounding box center [182, 70] width 84 height 16
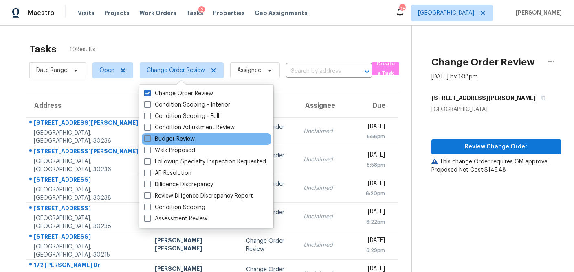
click at [148, 137] on span at bounding box center [147, 139] width 7 height 7
click at [148, 137] on input "Budget Review" at bounding box center [146, 137] width 5 height 5
checkbox input "true"
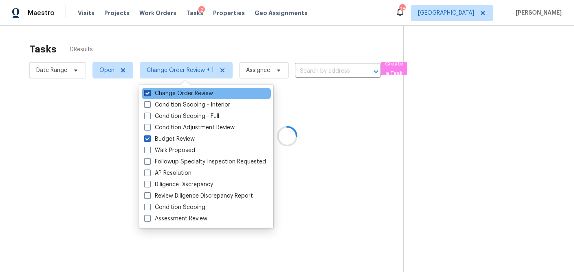
click at [149, 94] on span at bounding box center [147, 93] width 7 height 7
click at [149, 94] on input "Change Order Review" at bounding box center [146, 92] width 5 height 5
checkbox input "false"
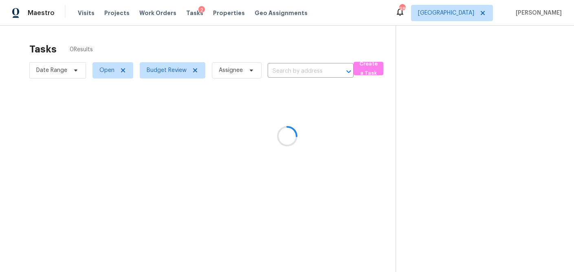
click at [175, 51] on div at bounding box center [287, 136] width 574 height 272
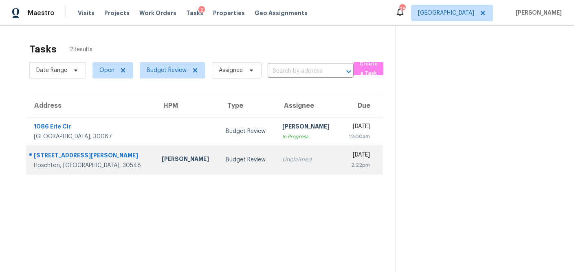
click at [226, 157] on div "Budget Review" at bounding box center [247, 160] width 43 height 8
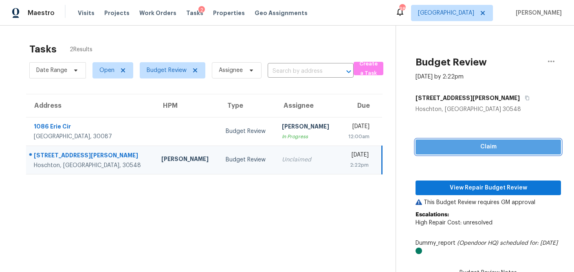
click at [456, 146] on span "Claim" at bounding box center [488, 147] width 132 height 10
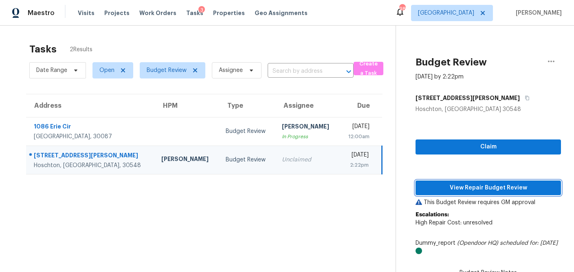
click at [464, 187] on span "View Repair Budget Review" at bounding box center [488, 188] width 132 height 10
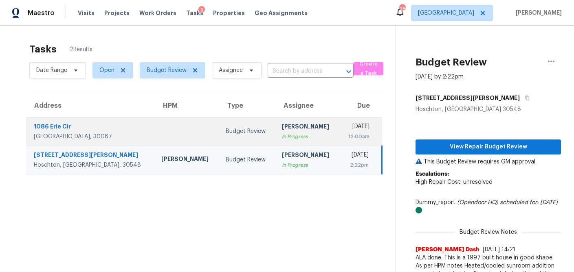
click at [173, 134] on td at bounding box center [187, 131] width 64 height 29
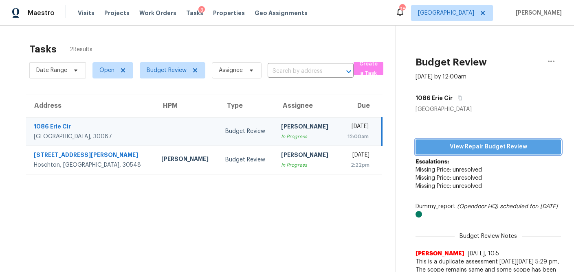
click at [441, 150] on span "View Repair Budget Review" at bounding box center [488, 147] width 132 height 10
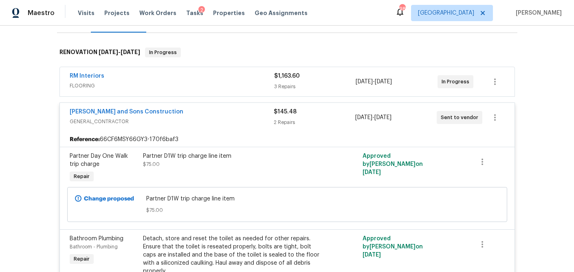
scroll to position [112, 0]
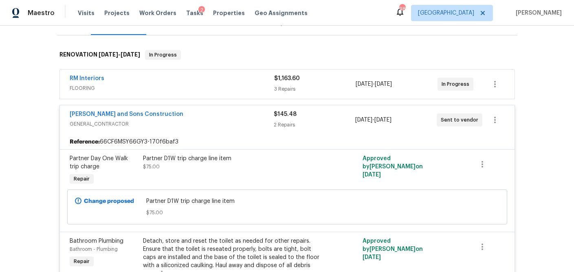
click at [163, 91] on span "FLOORING" at bounding box center [172, 88] width 204 height 8
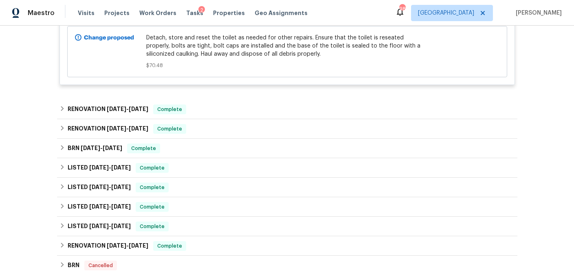
scroll to position [705, 0]
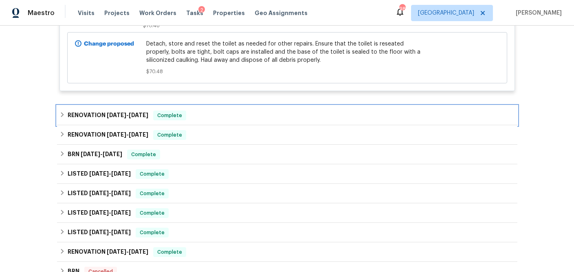
click at [64, 112] on icon at bounding box center [62, 115] width 6 height 6
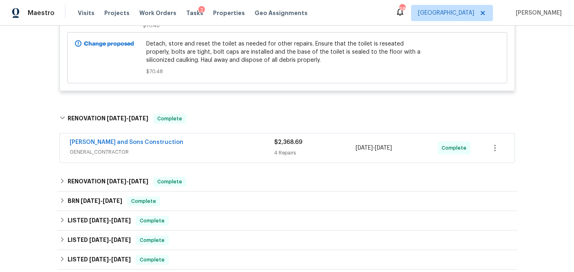
click at [141, 148] on span "GENERAL_CONTRACTOR" at bounding box center [172, 152] width 204 height 8
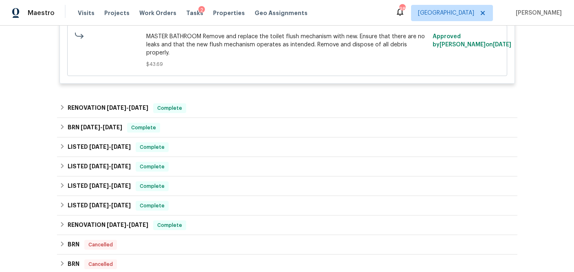
scroll to position [1451, 0]
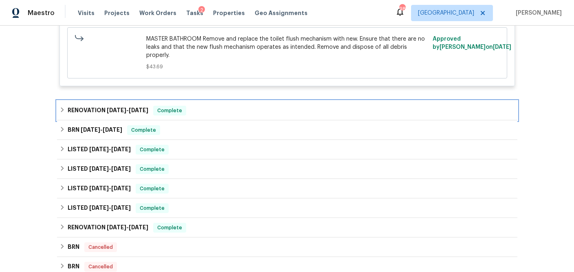
click at [61, 106] on div "RENOVATION 8/4/25 - 8/22/25 Complete" at bounding box center [286, 111] width 455 height 10
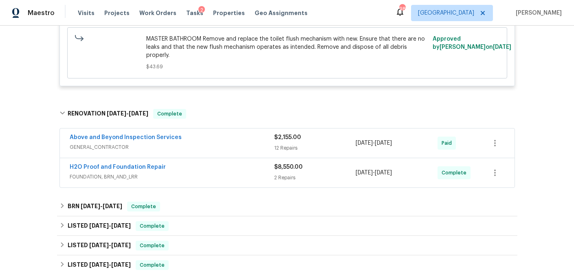
click at [109, 143] on span "GENERAL_CONTRACTOR" at bounding box center [172, 147] width 204 height 8
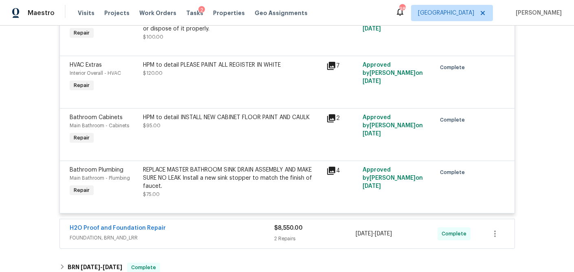
scroll to position [2150, 0]
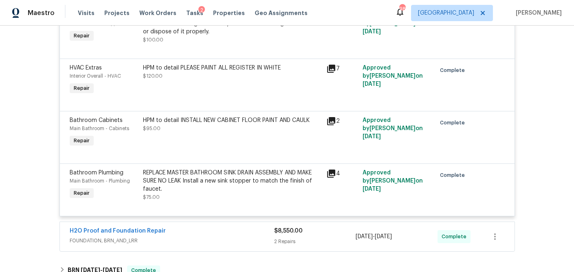
click at [202, 227] on div "H2O Proof and Foundation Repair" at bounding box center [172, 232] width 204 height 10
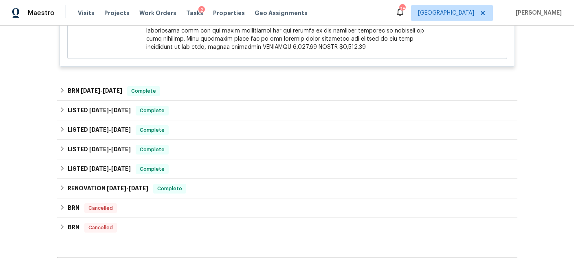
scroll to position [2616, 0]
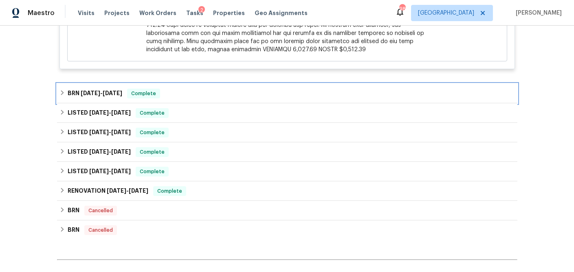
click at [63, 90] on icon at bounding box center [62, 92] width 3 height 5
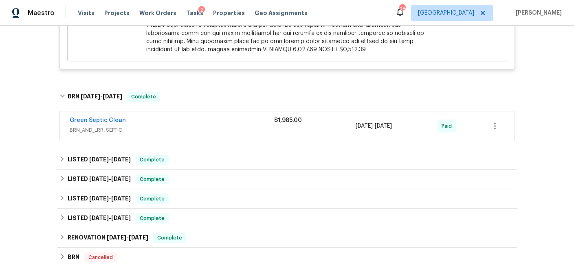
click at [185, 126] on span "BRN_AND_LRR, SEPTIC" at bounding box center [172, 130] width 204 height 8
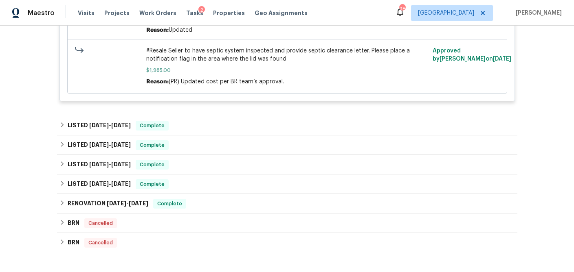
scroll to position [2831, 0]
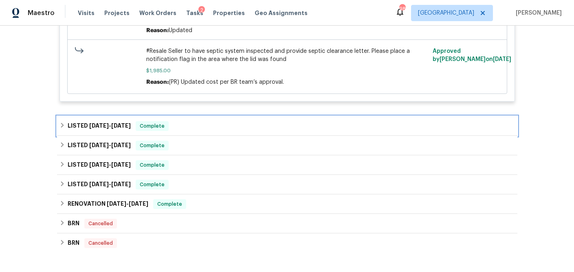
drag, startPoint x: 62, startPoint y: 90, endPoint x: 78, endPoint y: 100, distance: 19.2
click at [62, 123] on icon at bounding box center [62, 126] width 6 height 6
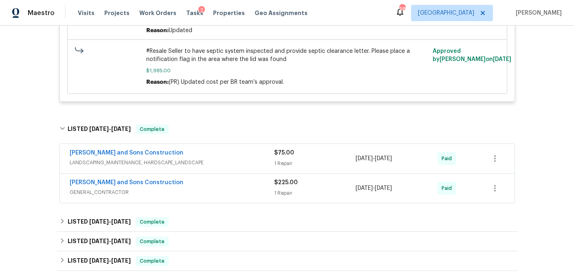
click at [202, 159] on span "LANDSCAPING_MAINTENANCE, HARDSCAPE_LANDSCAPE" at bounding box center [172, 163] width 204 height 8
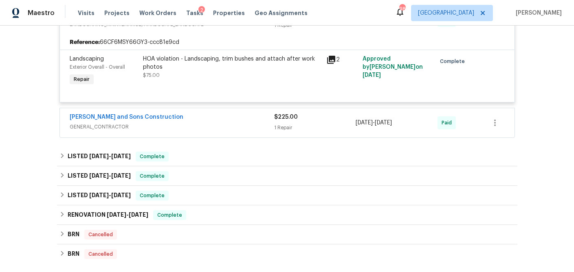
scroll to position [2976, 0]
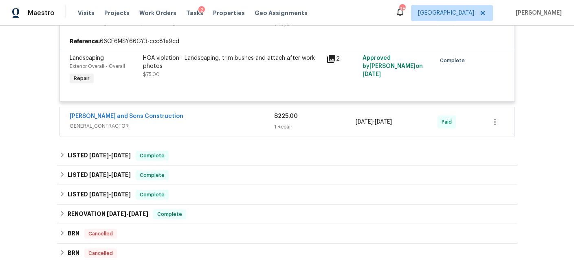
click at [211, 122] on span "GENERAL_CONTRACTOR" at bounding box center [172, 126] width 204 height 8
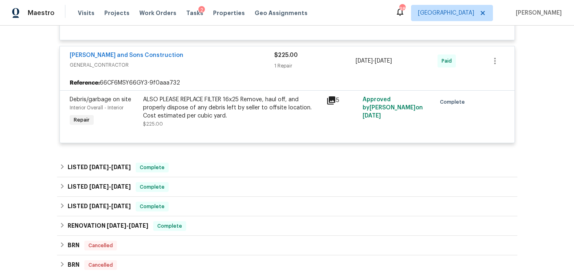
scroll to position [3038, 0]
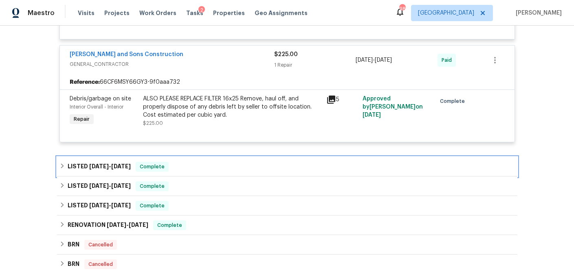
click at [61, 163] on icon at bounding box center [62, 166] width 6 height 6
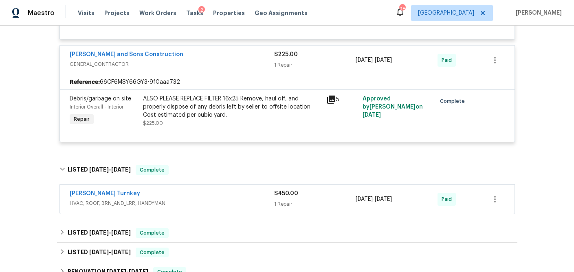
click at [206, 190] on div "Davis Turnkey" at bounding box center [172, 195] width 204 height 10
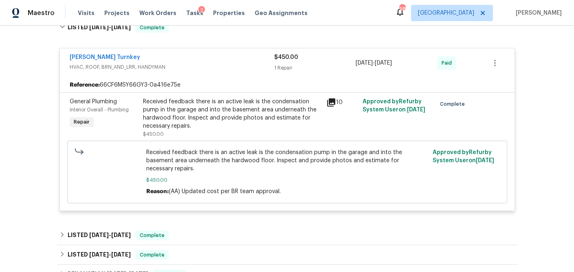
scroll to position [3185, 0]
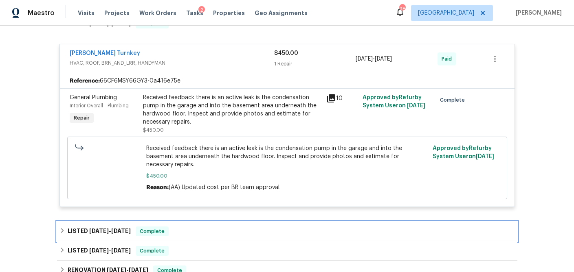
click at [60, 228] on icon at bounding box center [62, 231] width 6 height 6
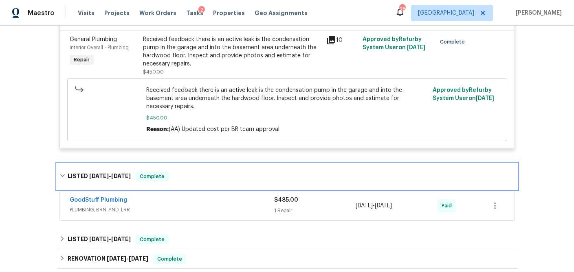
scroll to position [3244, 0]
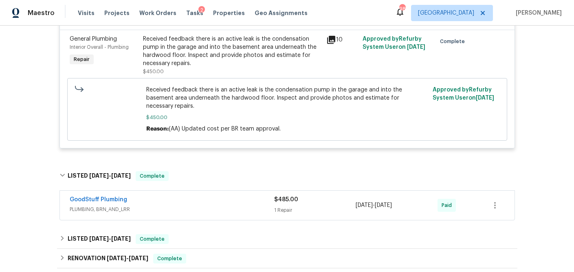
click at [208, 191] on div "GoodStuff Plumbing PLUMBING, BRN_AND_LRR $485.00 1 Repair 3/13/2025 - 3/14/2025…" at bounding box center [287, 205] width 454 height 29
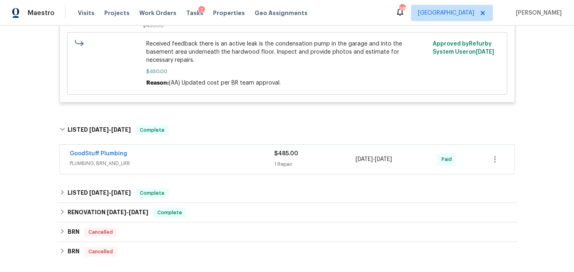
scroll to position [3291, 0]
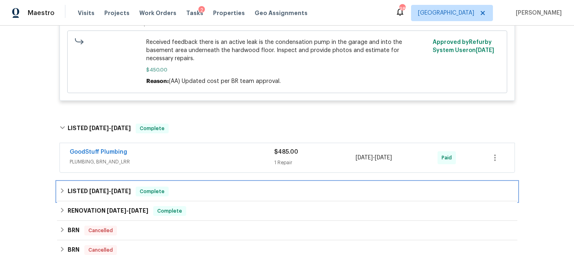
click at [62, 188] on icon at bounding box center [62, 191] width 6 height 6
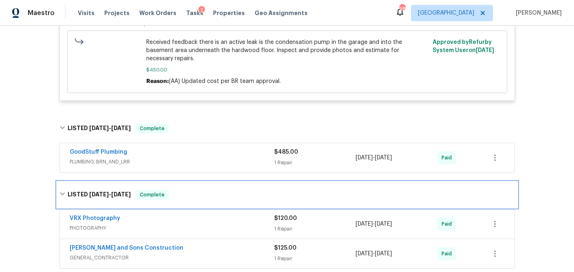
scroll to position [3326, 0]
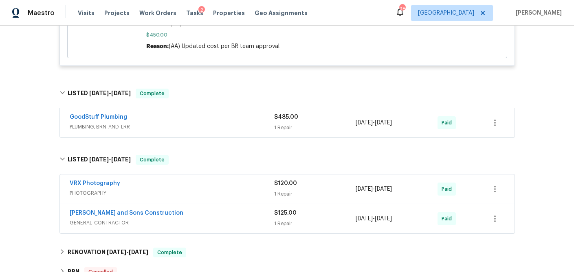
click at [193, 189] on span "PHOTOGRAPHY" at bounding box center [172, 193] width 204 height 8
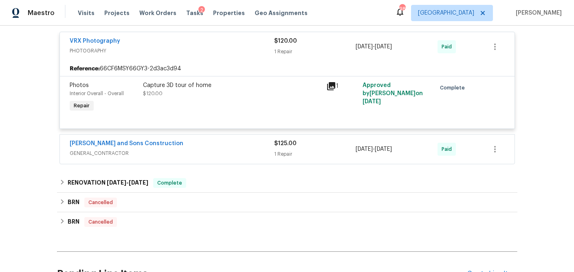
scroll to position [3476, 0]
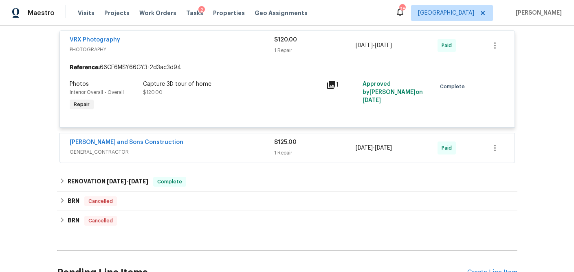
click at [197, 148] on span "GENERAL_CONTRACTOR" at bounding box center [172, 152] width 204 height 8
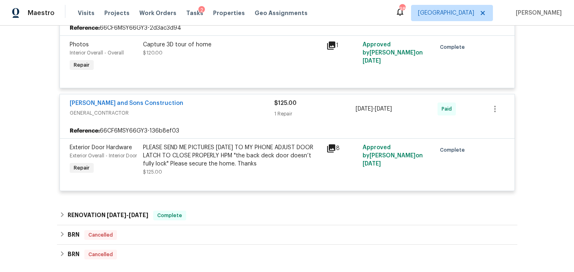
scroll to position [3523, 0]
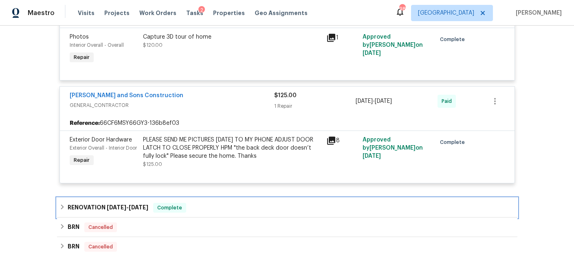
click at [61, 205] on icon at bounding box center [62, 207] width 3 height 5
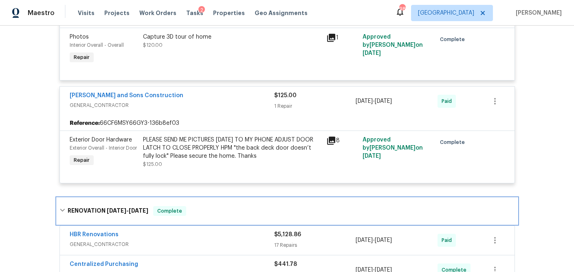
scroll to position [3552, 0]
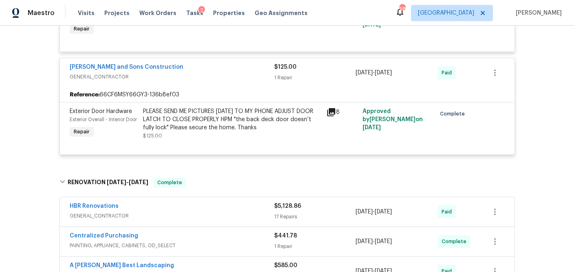
click at [185, 212] on span "GENERAL_CONTRACTOR" at bounding box center [172, 216] width 204 height 8
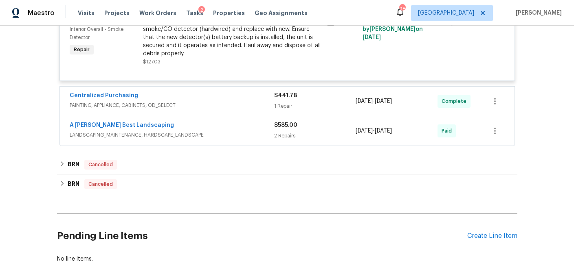
scroll to position [5048, 0]
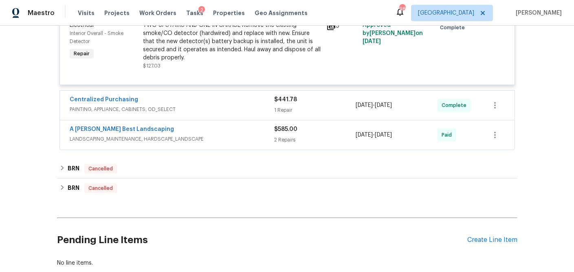
click at [209, 105] on span "PAINTING, APPLIANCE, CABINETS, OD_SELECT" at bounding box center [172, 109] width 204 height 8
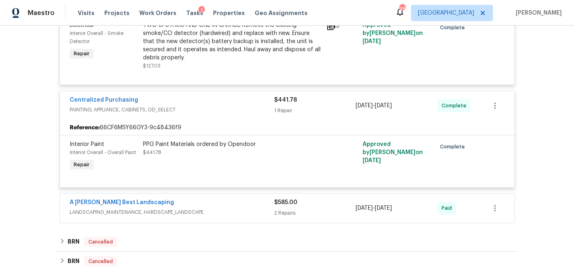
scroll to position [5074, 0]
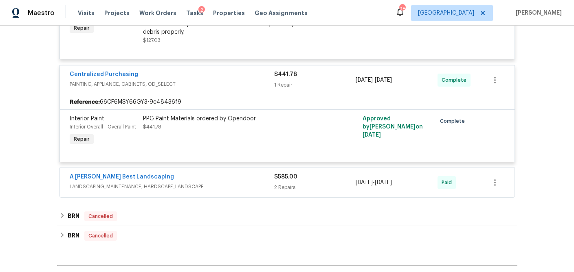
click at [220, 183] on span "LANDSCAPING_MAINTENANCE, HARDSCAPE_LANDSCAPE" at bounding box center [172, 187] width 204 height 8
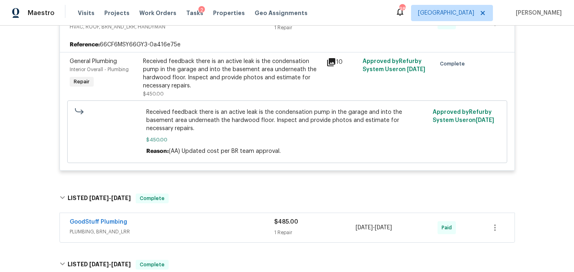
scroll to position [3221, 0]
